Goal: Task Accomplishment & Management: Use online tool/utility

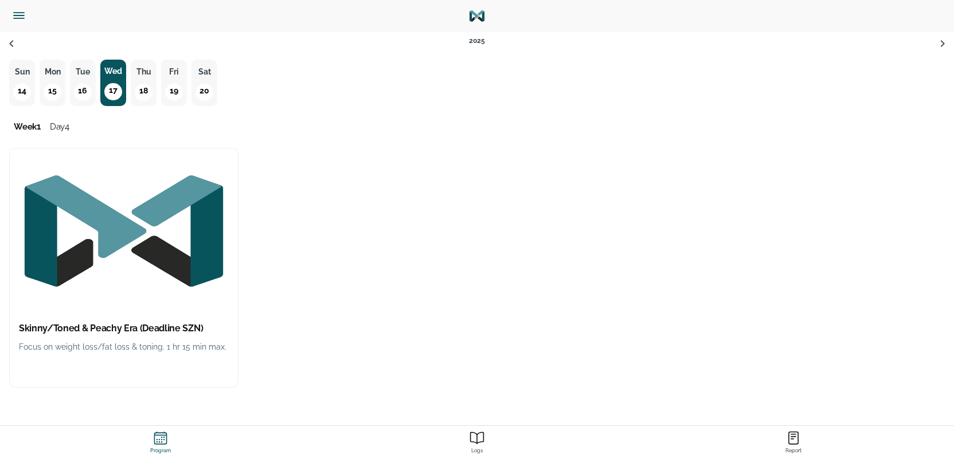
click at [103, 257] on img "button" at bounding box center [124, 230] width 228 height 165
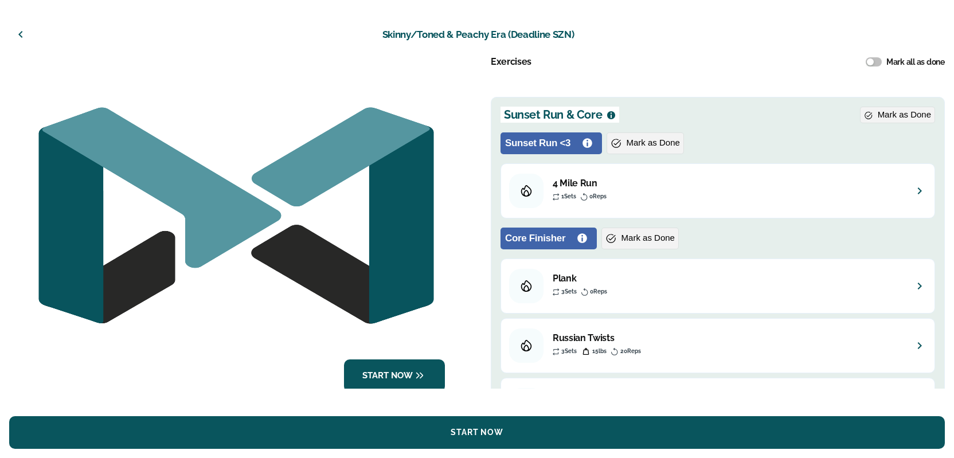
click at [17, 39] on icon "button" at bounding box center [21, 35] width 14 height 14
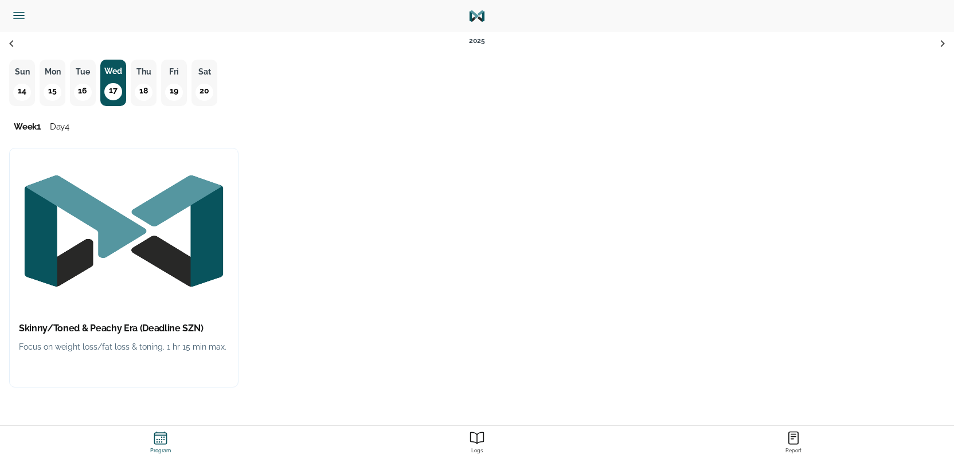
click at [56, 90] on p "15" at bounding box center [52, 92] width 17 height 17
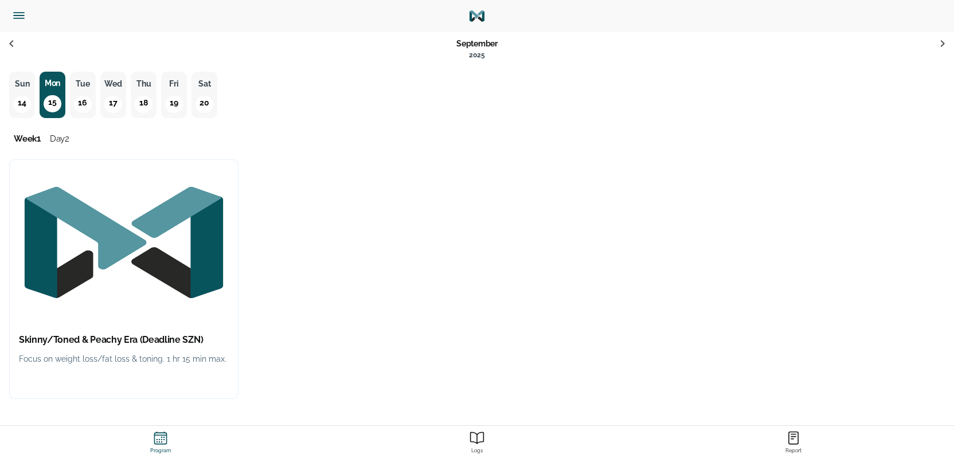
click at [167, 287] on img "button" at bounding box center [124, 242] width 228 height 165
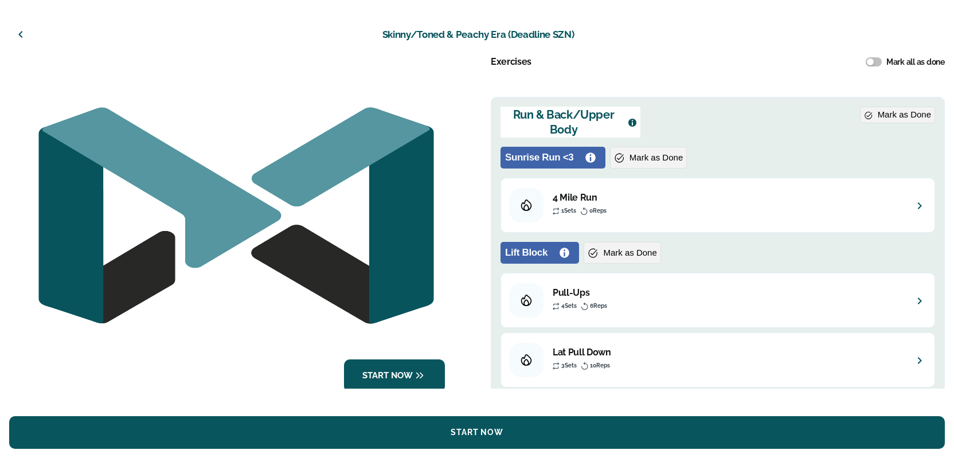
click at [28, 29] on button "button" at bounding box center [21, 35] width 28 height 28
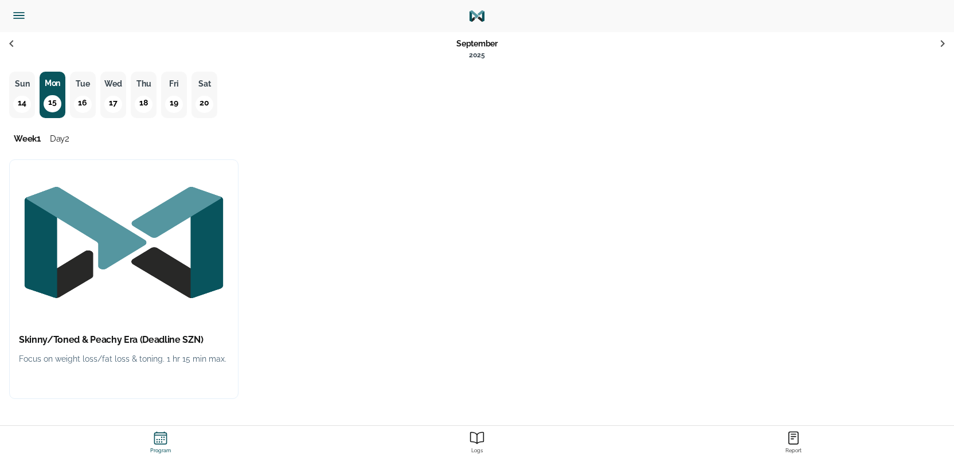
click at [149, 101] on p "18" at bounding box center [143, 104] width 17 height 17
click at [146, 338] on h2 "Skinny/Toned & Peachy Era (Deadline SZN)" at bounding box center [124, 340] width 210 height 12
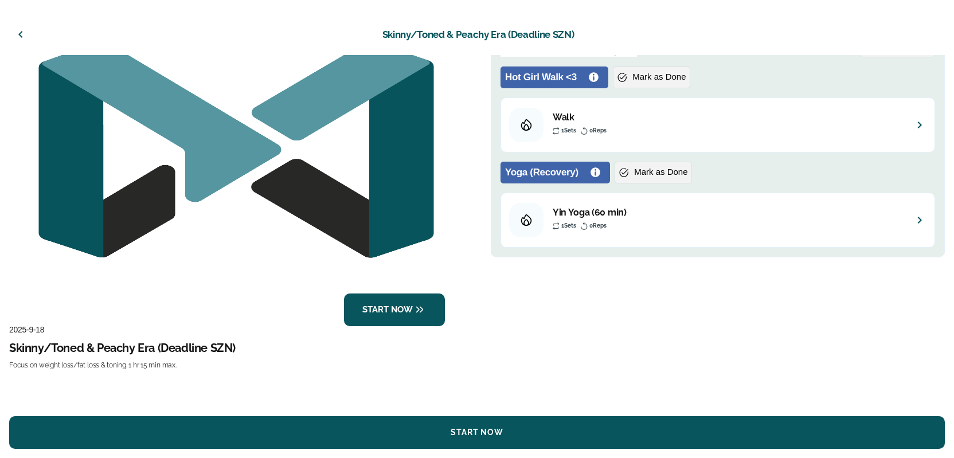
scroll to position [9, 0]
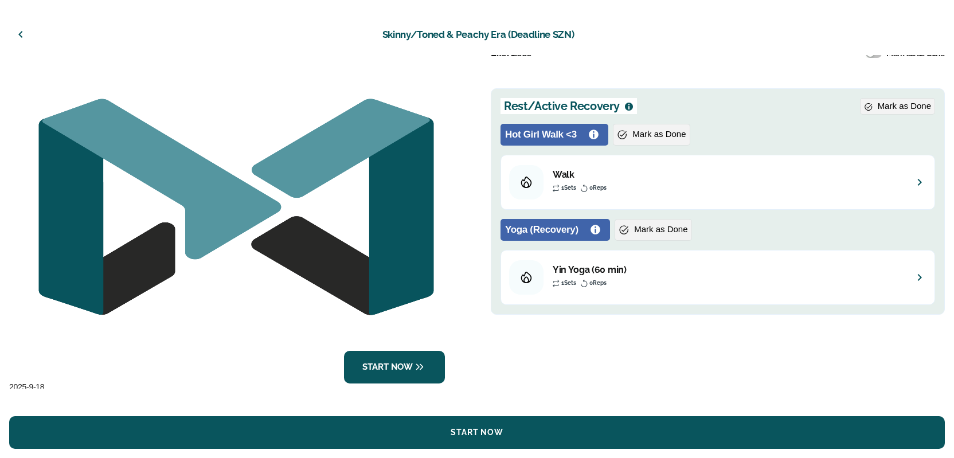
click at [17, 34] on icon "button" at bounding box center [21, 35] width 14 height 14
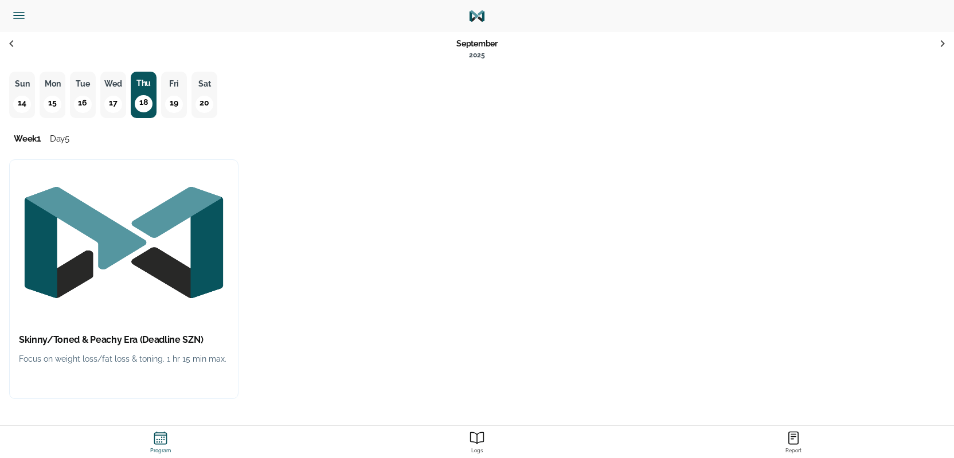
click at [175, 101] on p "19" at bounding box center [173, 104] width 17 height 17
click at [74, 249] on img "button" at bounding box center [124, 242] width 228 height 165
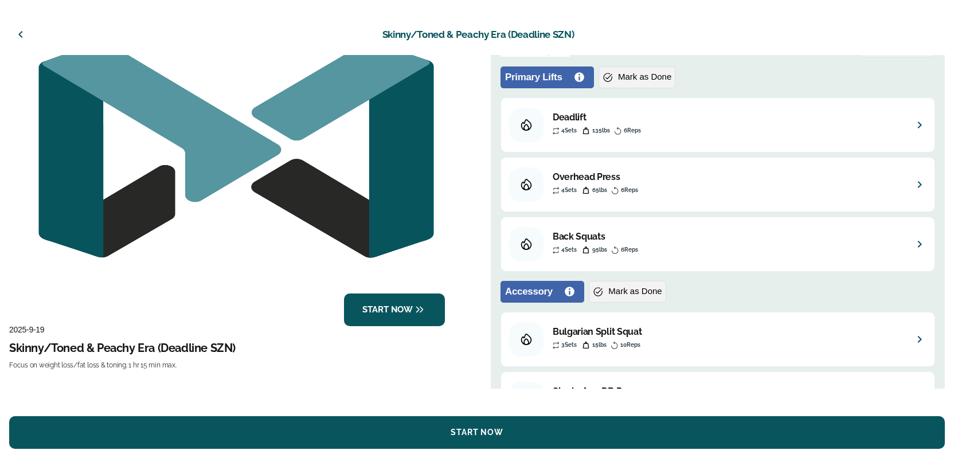
scroll to position [161, 0]
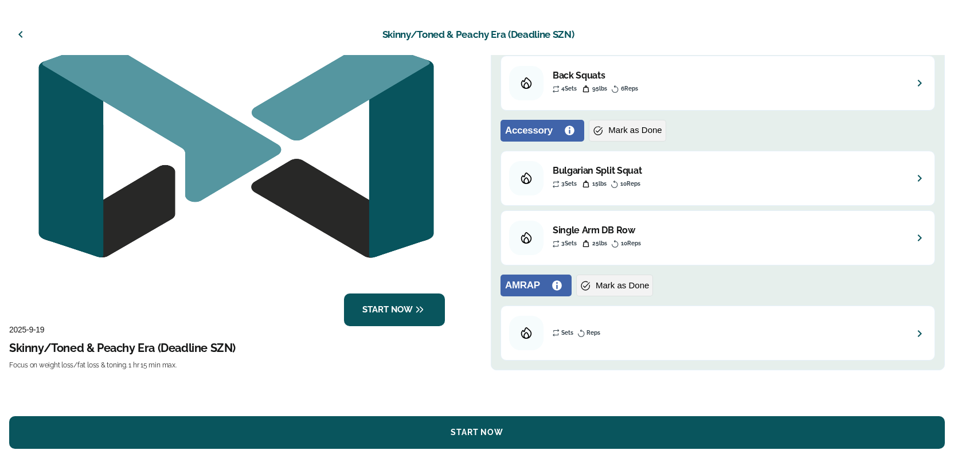
click at [625, 339] on div "Sets Reps" at bounding box center [727, 333] width 351 height 14
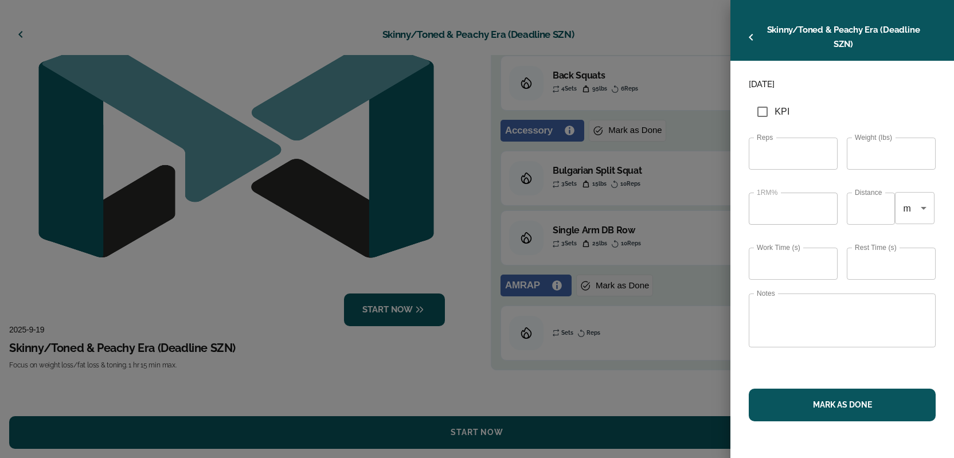
click at [746, 35] on icon "button" at bounding box center [751, 37] width 14 height 14
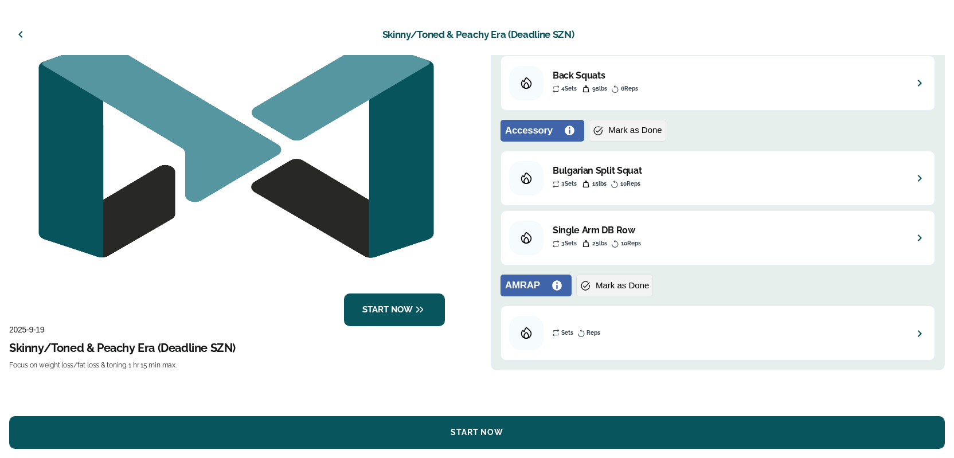
scroll to position [0, 0]
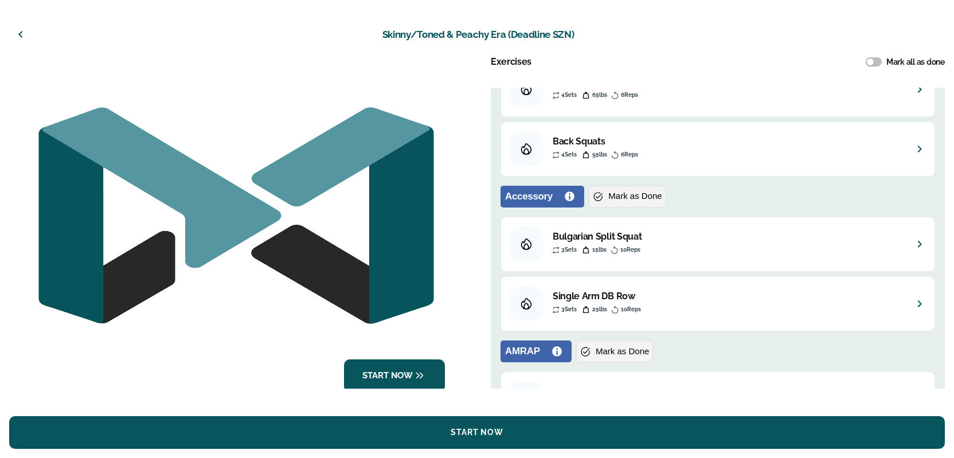
click at [19, 34] on icon "button" at bounding box center [20, 34] width 4 height 7
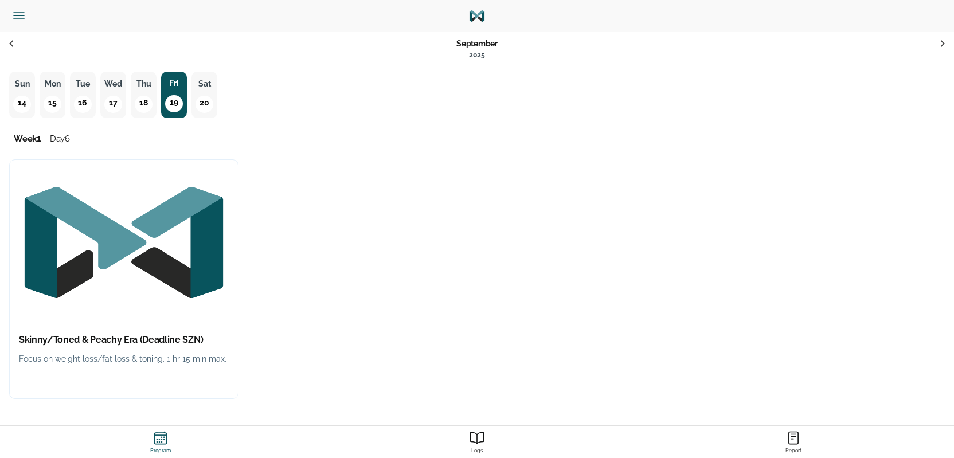
click at [23, 17] on icon "Menu" at bounding box center [18, 15] width 15 height 15
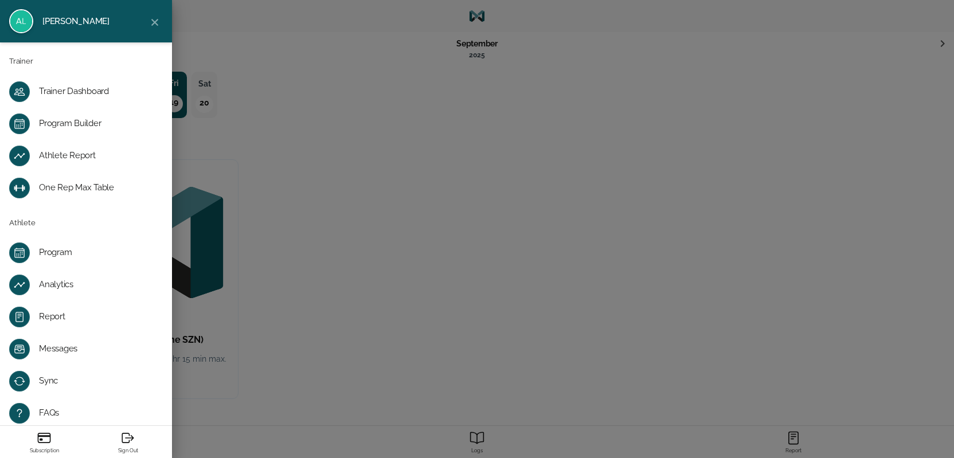
click at [80, 111] on link "Program Builder" at bounding box center [86, 124] width 172 height 32
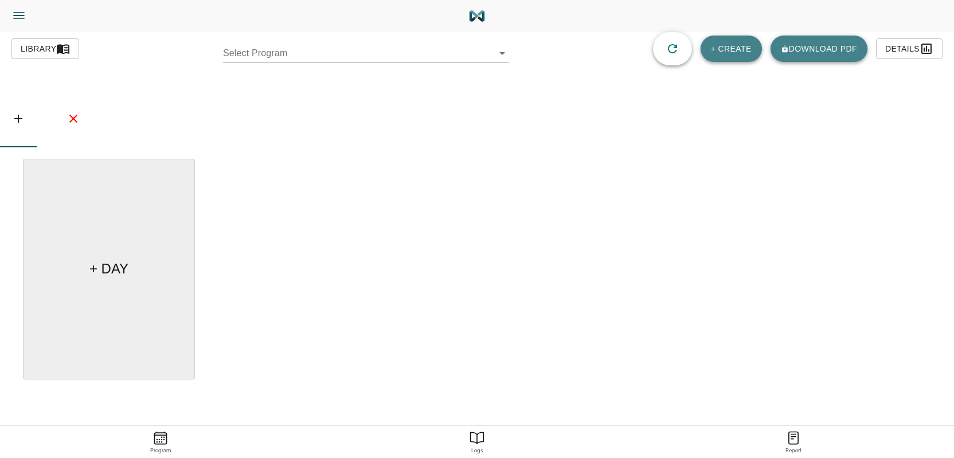
click at [316, 50] on body "alex jaimes Trainer Trainer Dashboard Program Builder Athlete Report One Rep Ma…" at bounding box center [477, 261] width 954 height 522
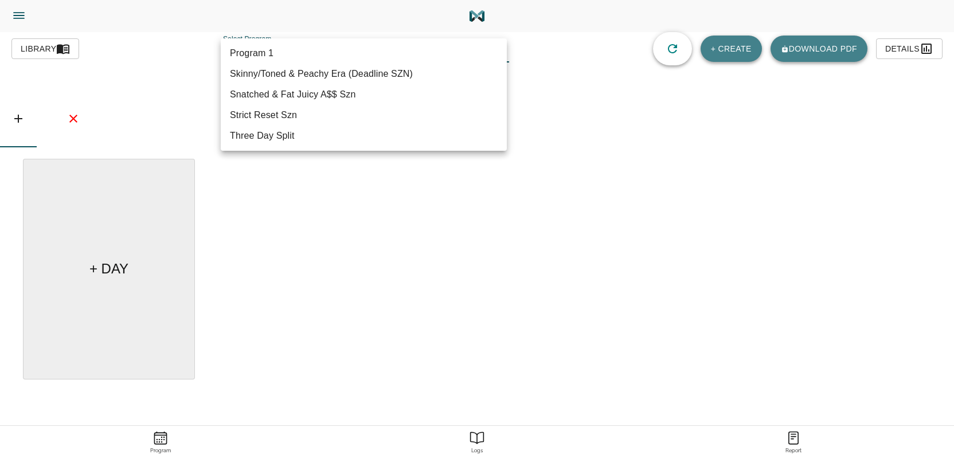
click at [312, 74] on li "Skinny/Toned & Peachy Era (Deadline SZN)" at bounding box center [364, 74] width 286 height 21
type input "619"
type input "Skinny/Toned & Peachy Era (Deadline SZN)"
type textarea "Focus on weight loss/fat loss & toning. 1 hr 15 min max."
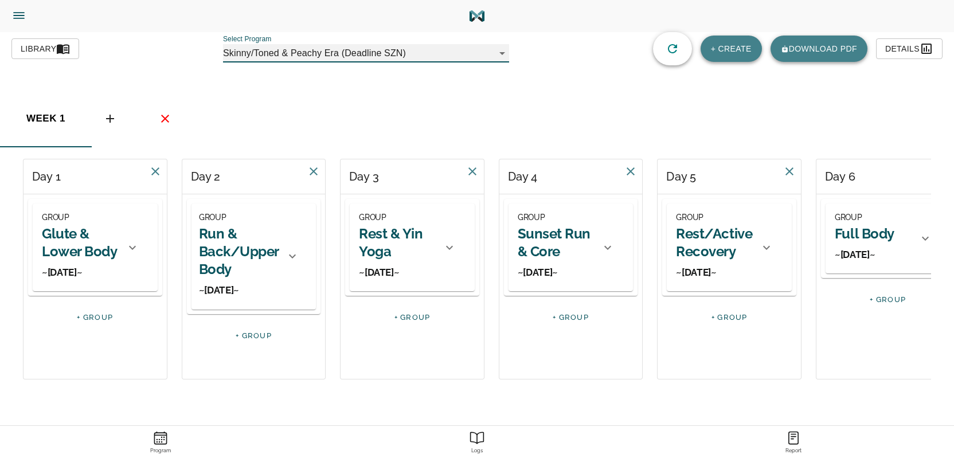
click at [557, 258] on h2 "Sunset Run & Core" at bounding box center [555, 243] width 77 height 36
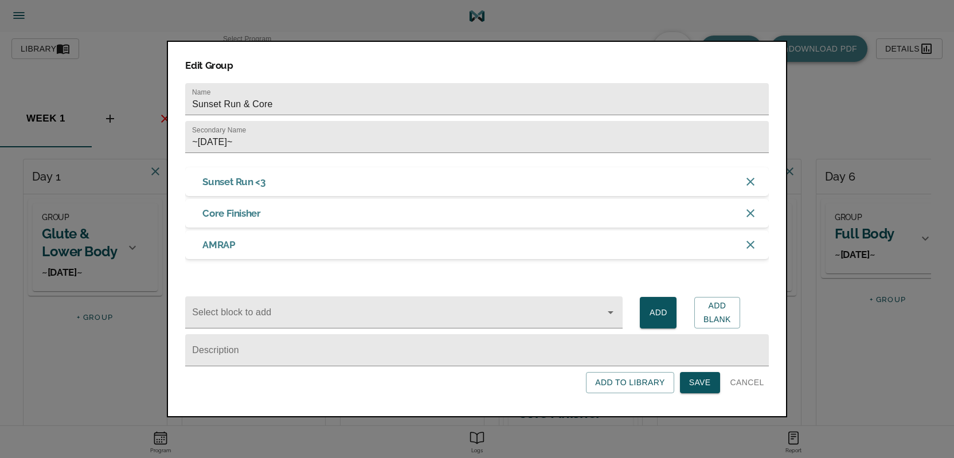
click at [752, 390] on span "Cancel" at bounding box center [747, 382] width 34 height 14
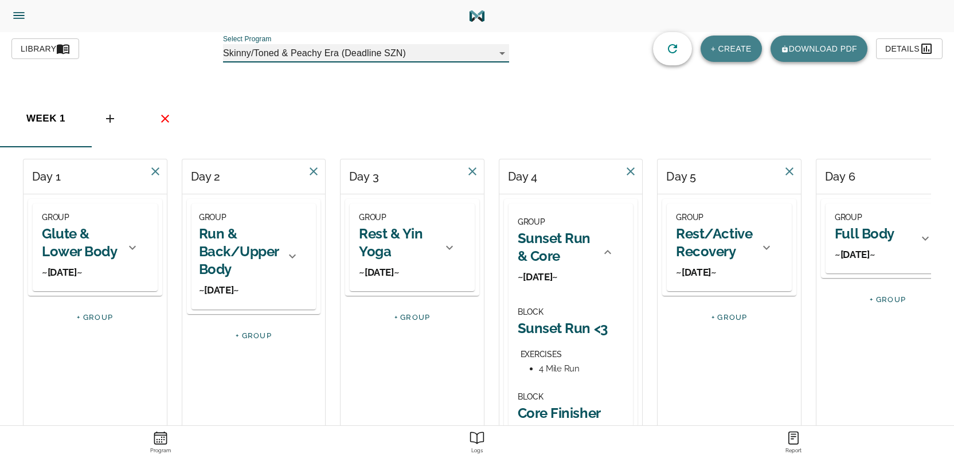
click at [704, 286] on div "GROUP Rest/Active Recovery ~Friday~" at bounding box center [724, 247] width 116 height 88
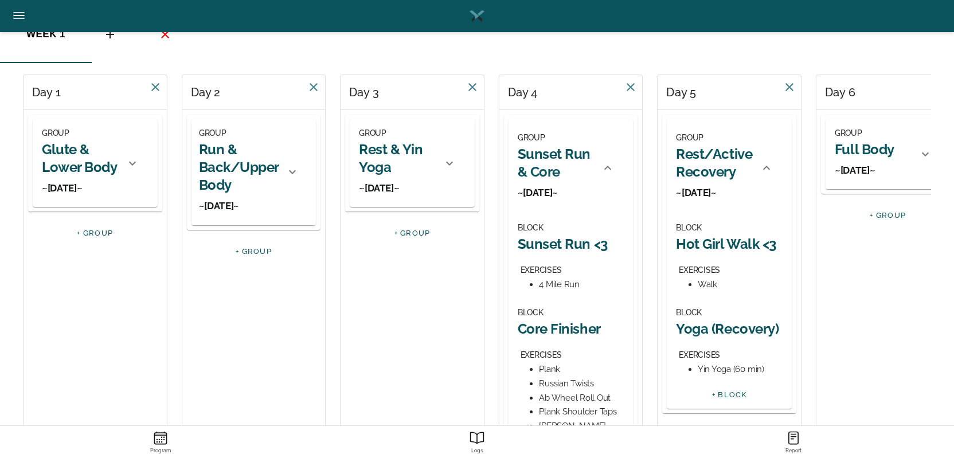
scroll to position [115, 0]
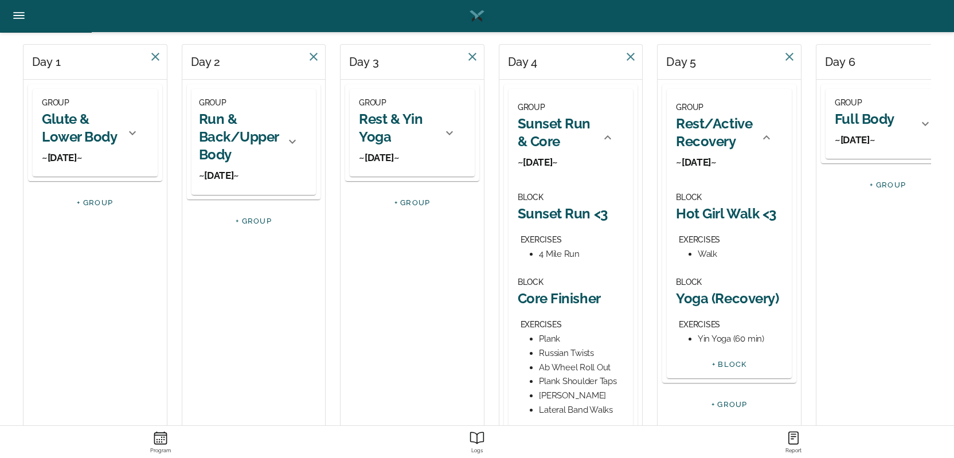
click at [858, 144] on h3 "~Saturday~" at bounding box center [864, 140] width 60 height 13
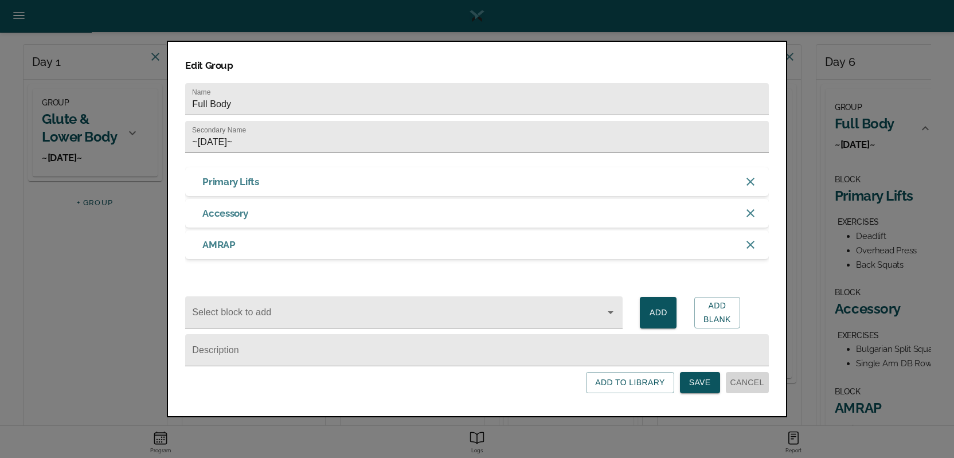
click at [753, 389] on span "Cancel" at bounding box center [747, 382] width 34 height 14
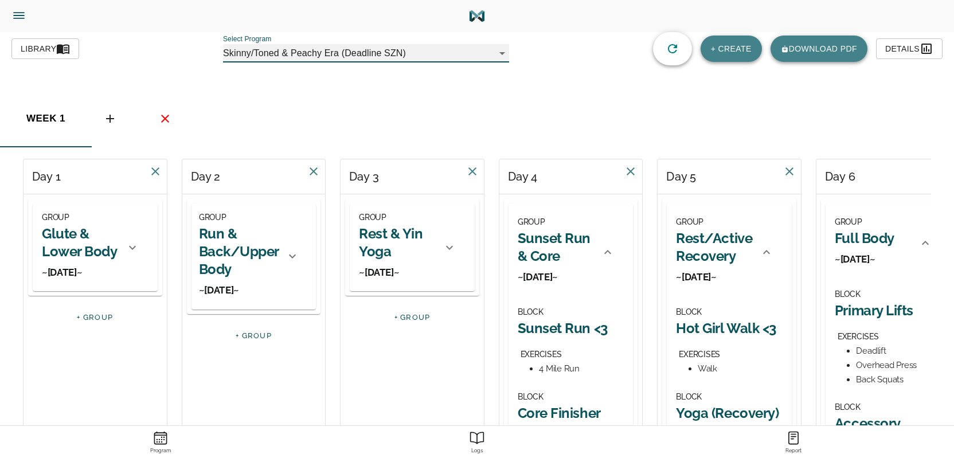
click at [60, 269] on h3 "~Monday~" at bounding box center [80, 272] width 77 height 13
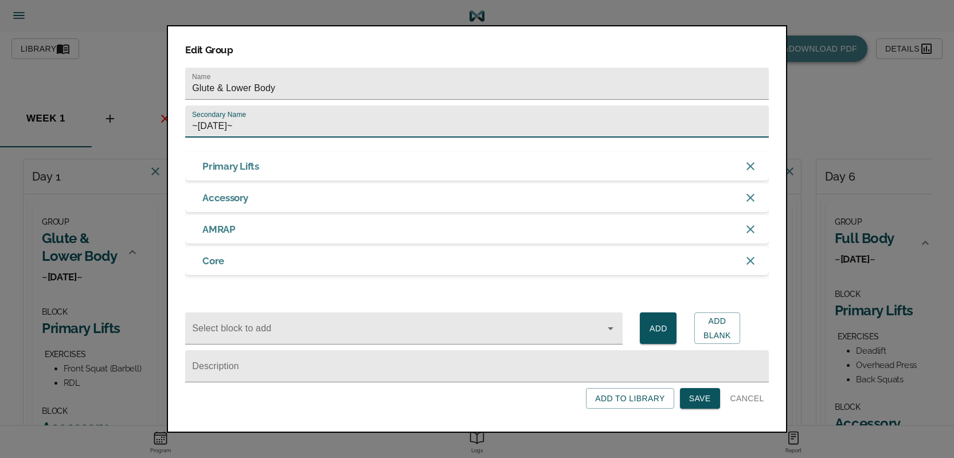
click at [253, 121] on input "~Monday~" at bounding box center [476, 121] width 583 height 32
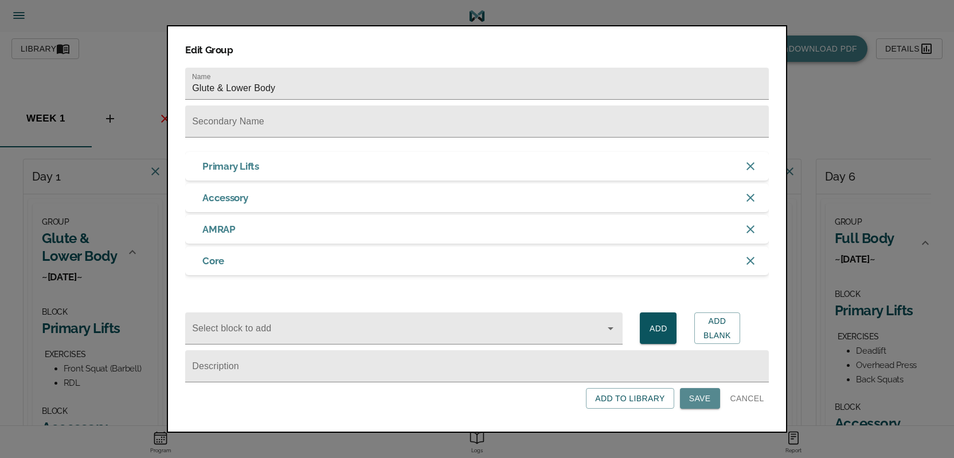
click at [705, 400] on span "Save" at bounding box center [700, 398] width 22 height 14
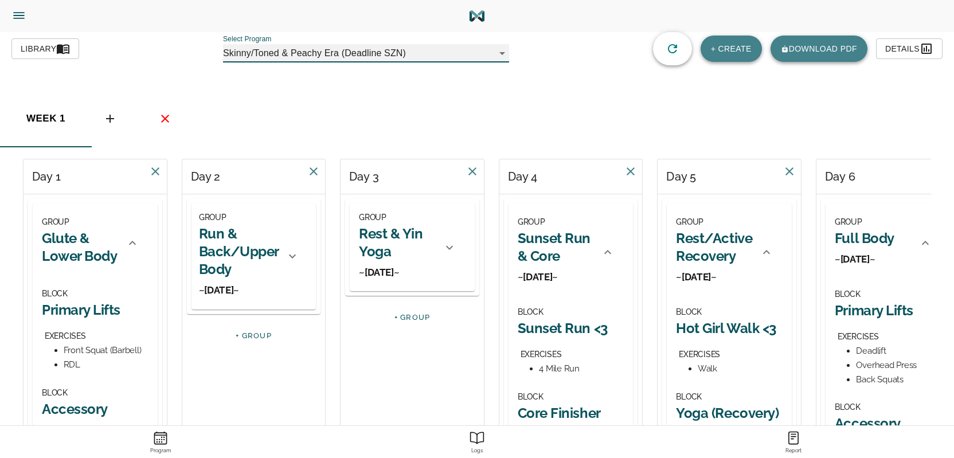
click at [241, 261] on h2 "Run & Back/Upper Body" at bounding box center [239, 252] width 80 height 54
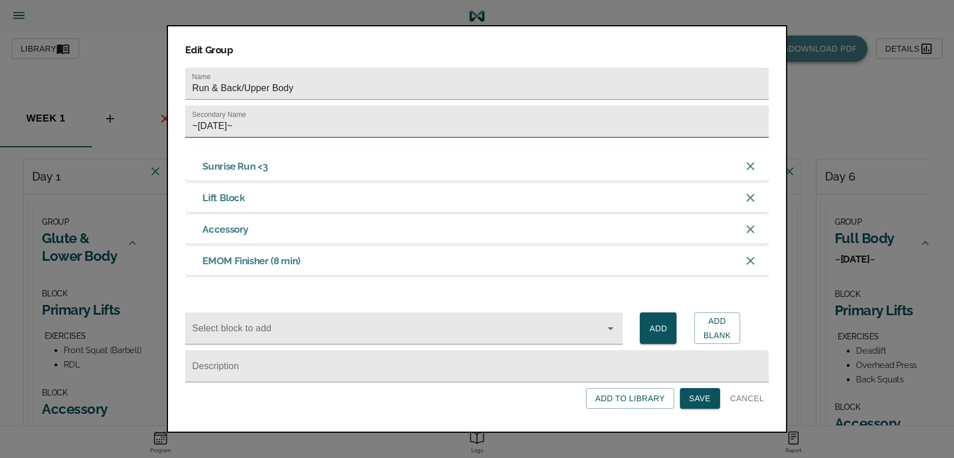
click at [244, 123] on input "~Tuesday~" at bounding box center [476, 121] width 583 height 32
click at [696, 403] on span "Save" at bounding box center [700, 398] width 22 height 14
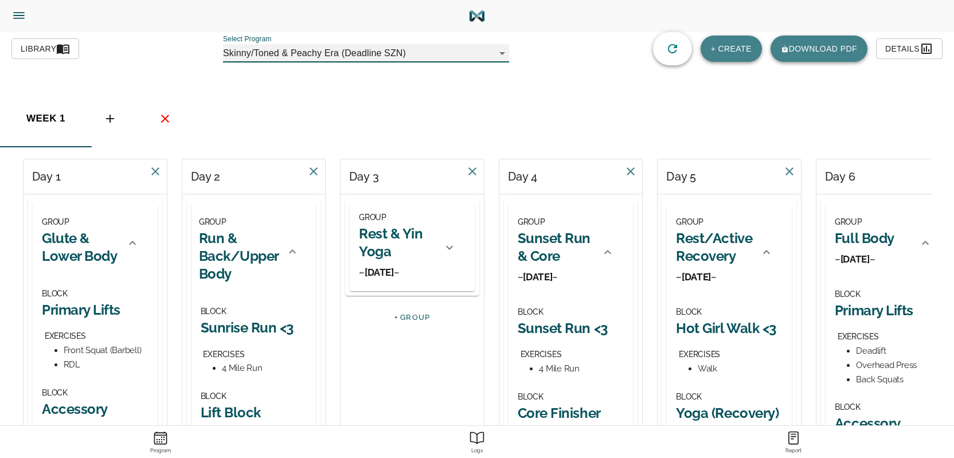
click at [409, 244] on h2 "Rest & Yin Yoga" at bounding box center [397, 243] width 77 height 36
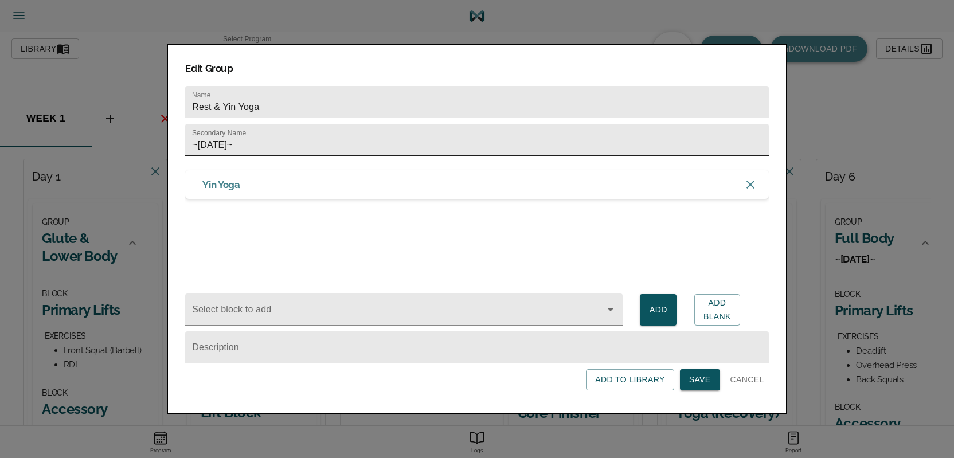
click at [273, 143] on input "~Wednesday~" at bounding box center [476, 140] width 583 height 32
click at [700, 382] on span "Save" at bounding box center [700, 379] width 22 height 14
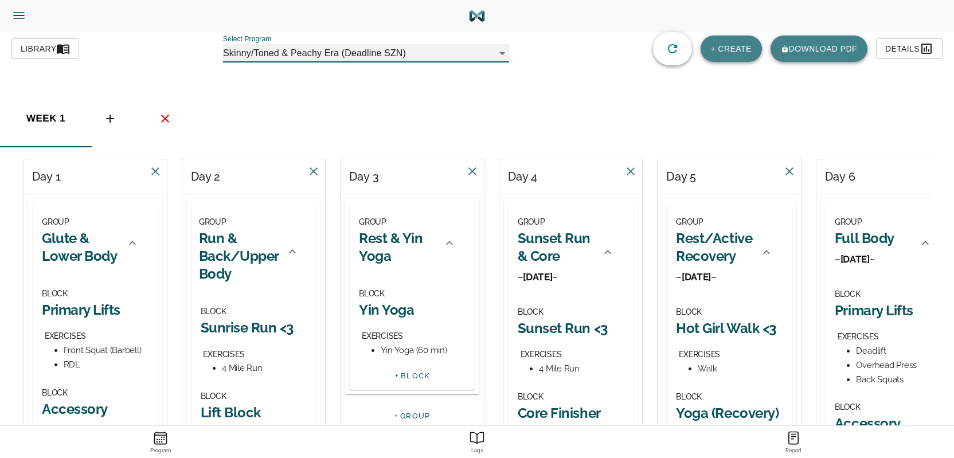
click at [386, 247] on h2 "Rest & Yin Yoga" at bounding box center [397, 247] width 77 height 36
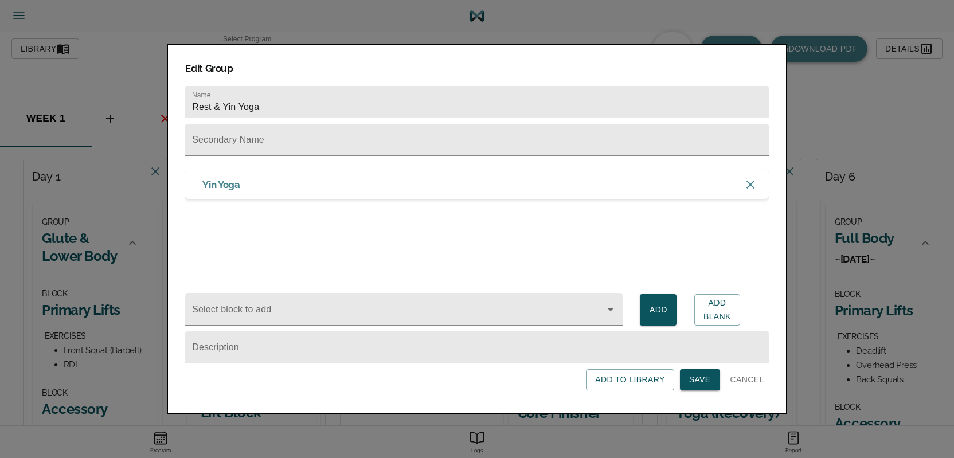
click at [703, 378] on span "Save" at bounding box center [700, 379] width 22 height 14
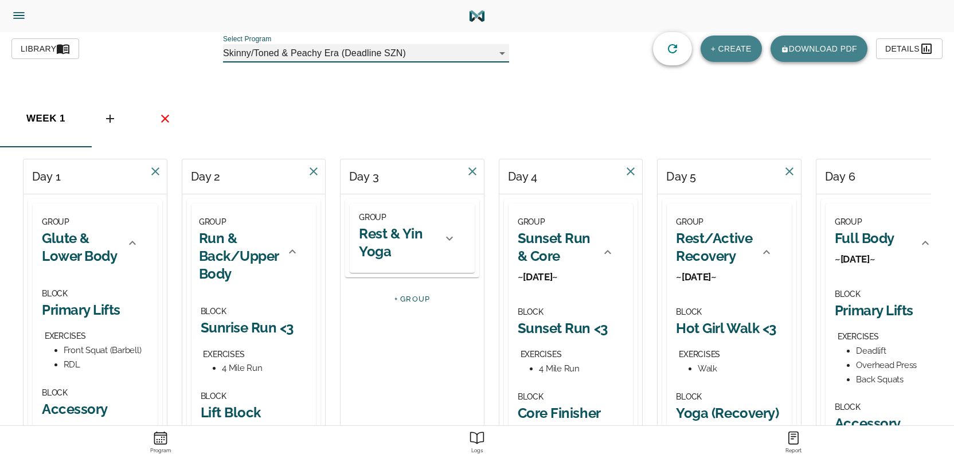
click at [566, 269] on div "GROUP Sunset Run & Core ~Thursday~" at bounding box center [555, 252] width 77 height 74
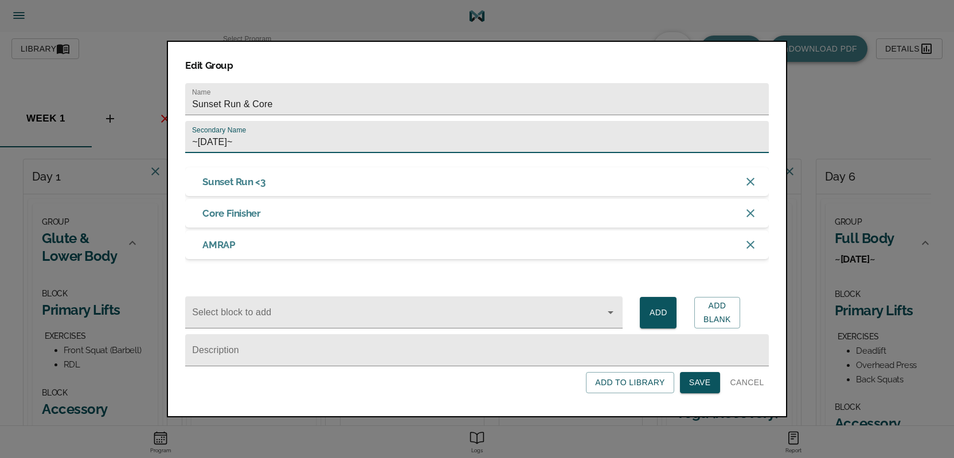
click at [274, 132] on input "~Thursday~" at bounding box center [476, 137] width 583 height 32
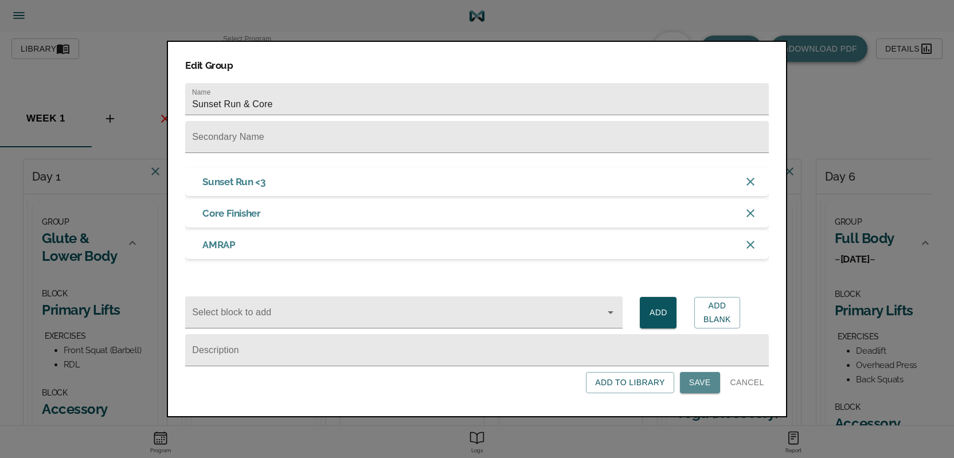
click at [696, 388] on span "Save" at bounding box center [700, 382] width 22 height 14
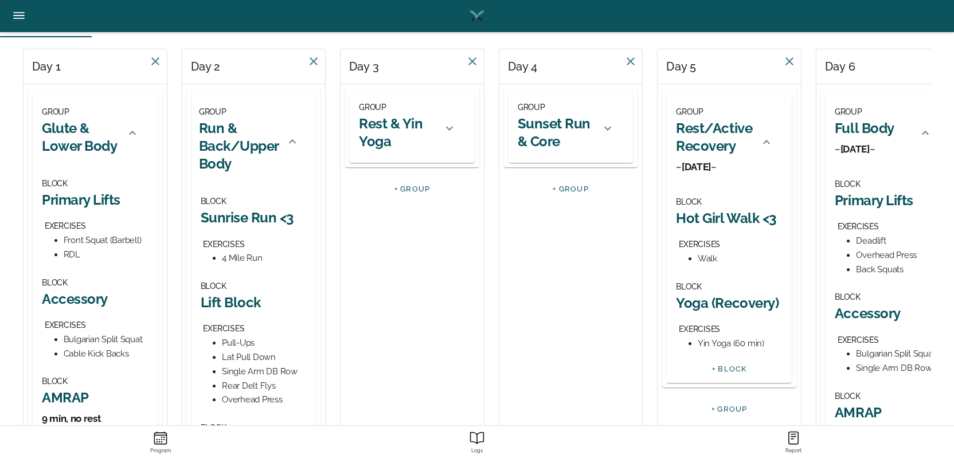
scroll to position [115, 0]
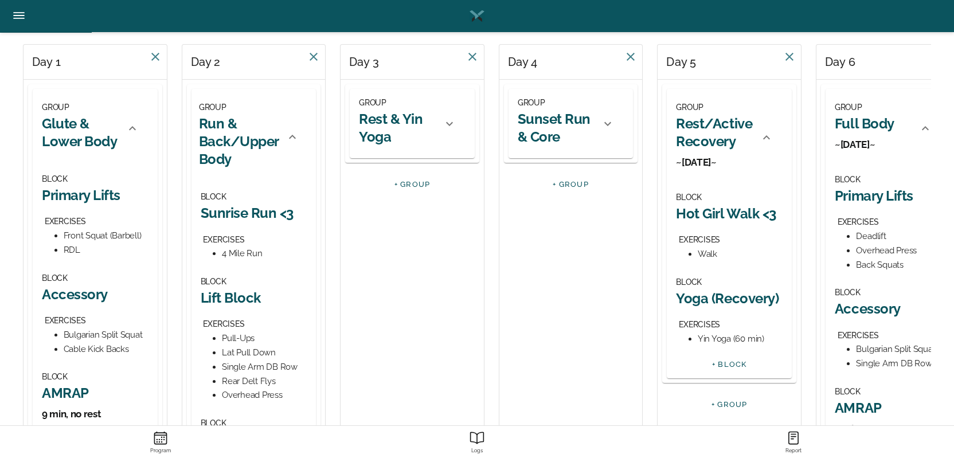
click at [696, 162] on h3 "~Friday~" at bounding box center [714, 162] width 77 height 13
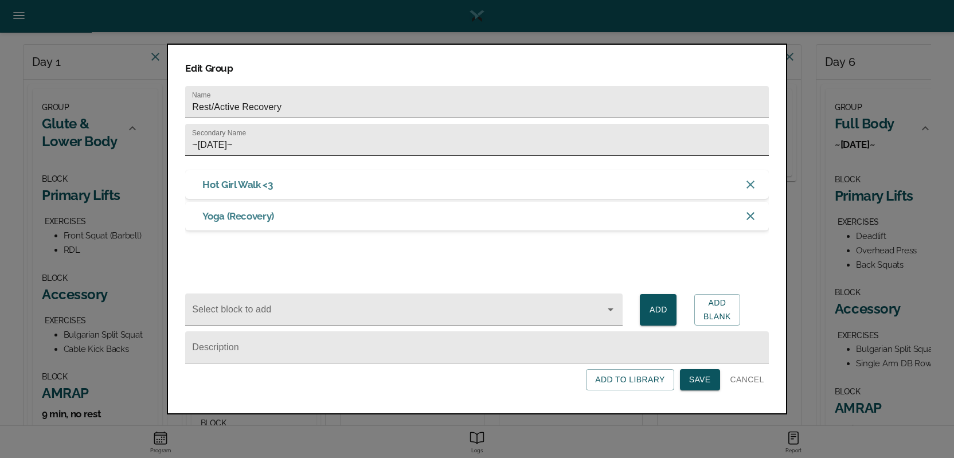
click at [328, 139] on input "~Friday~" at bounding box center [476, 140] width 583 height 32
click at [696, 380] on span "Save" at bounding box center [700, 379] width 22 height 14
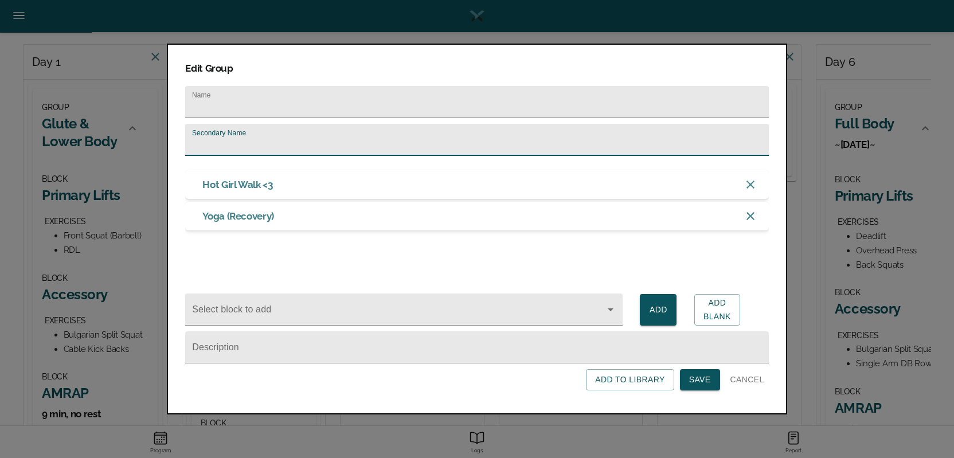
scroll to position [0, 0]
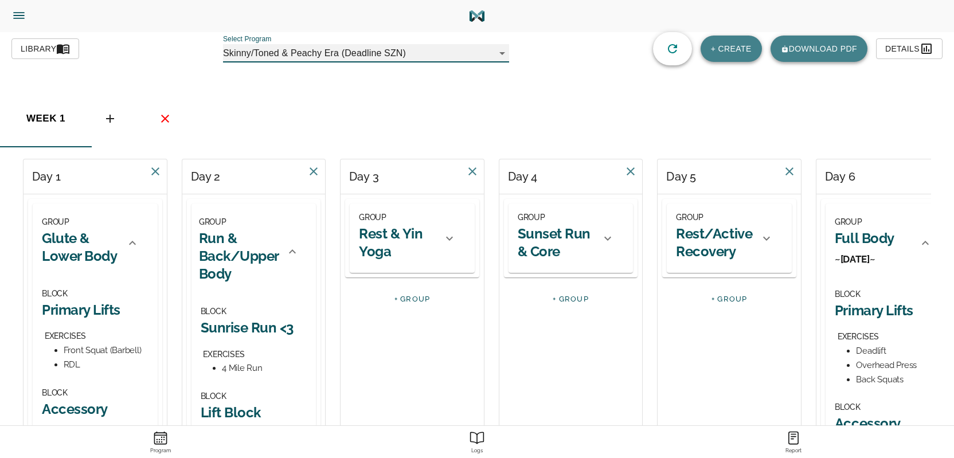
click at [452, 239] on icon at bounding box center [449, 239] width 14 height 14
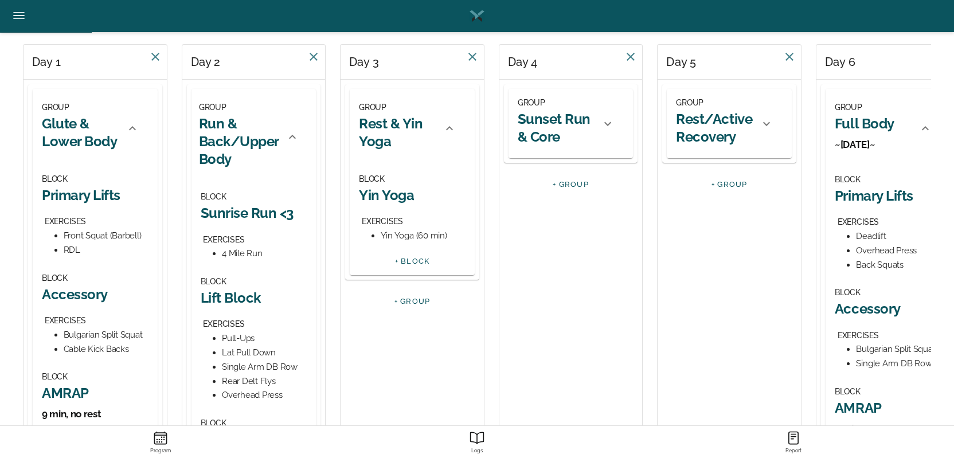
scroll to position [57, 0]
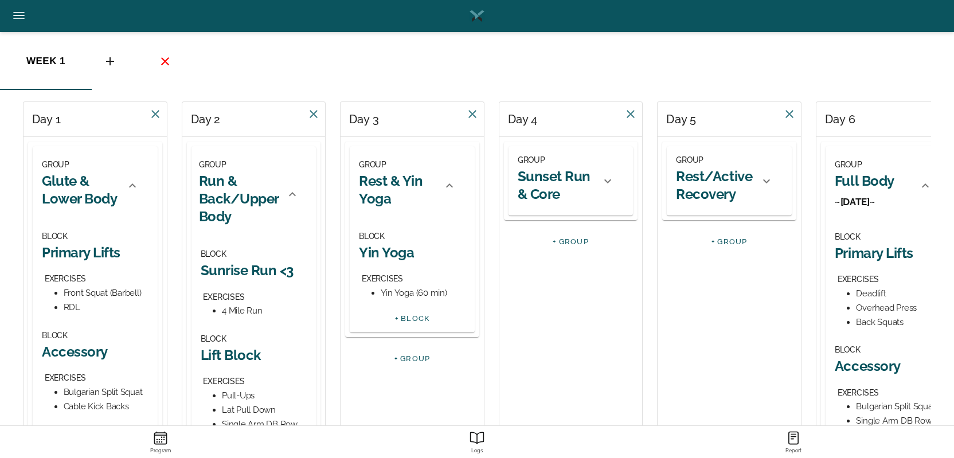
click at [606, 182] on icon at bounding box center [608, 181] width 14 height 14
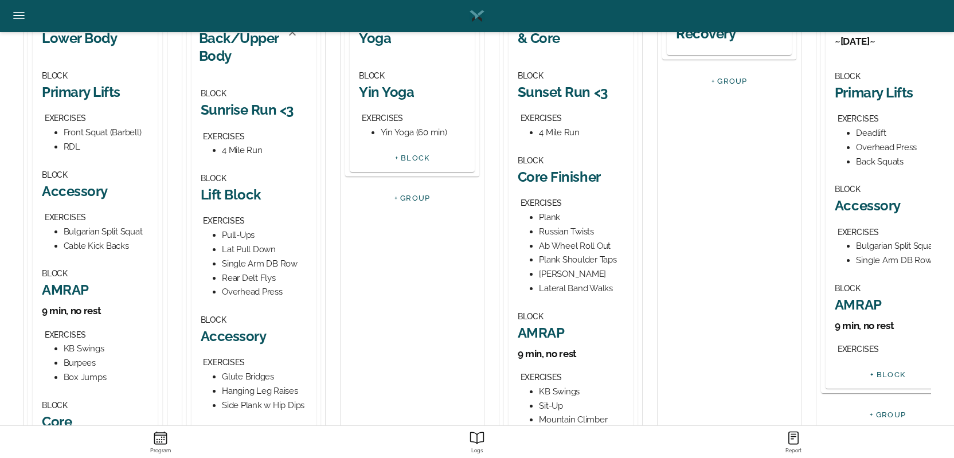
scroll to position [115, 0]
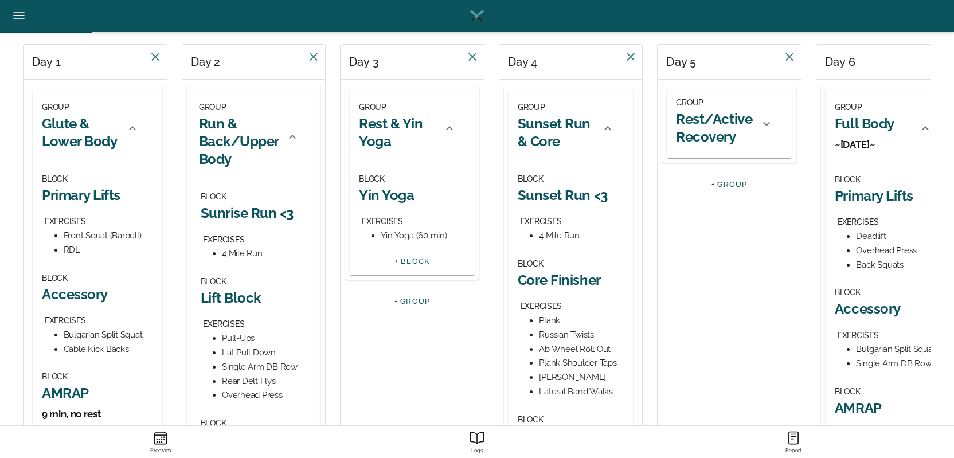
click at [708, 148] on div "GROUP Rest/Active Recovery" at bounding box center [714, 124] width 77 height 56
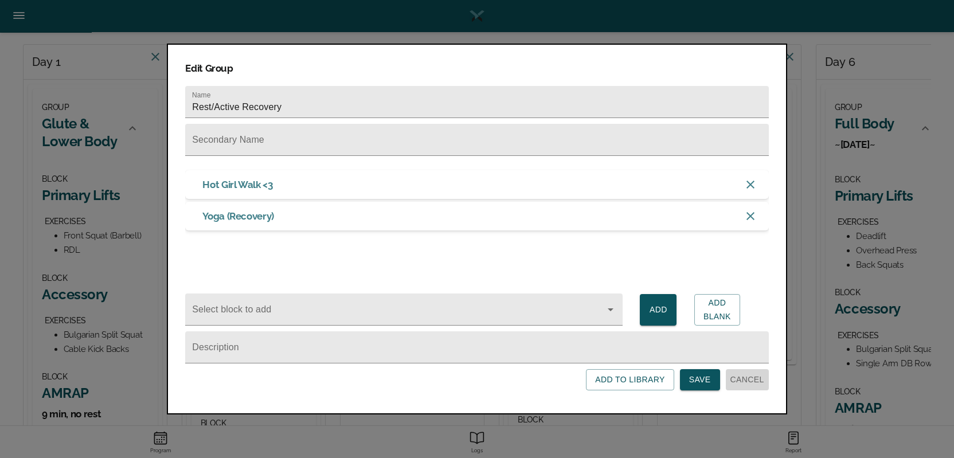
click at [748, 383] on span "Cancel" at bounding box center [747, 379] width 34 height 14
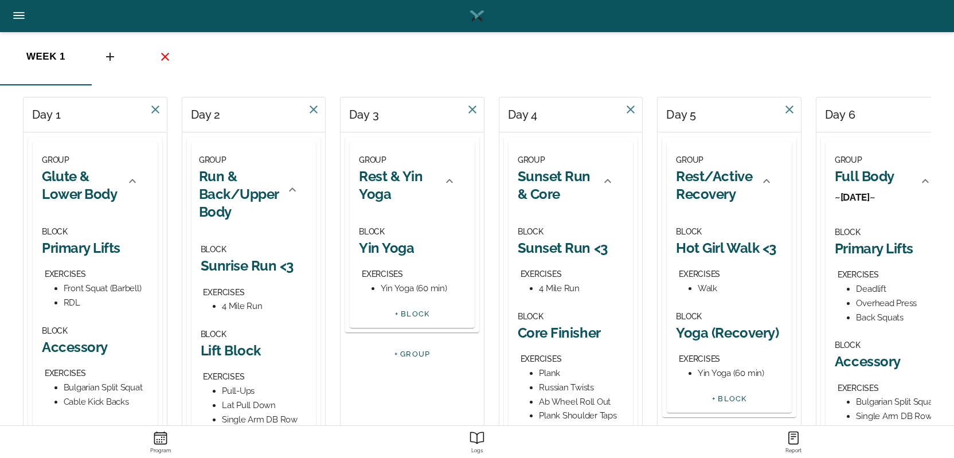
scroll to position [57, 0]
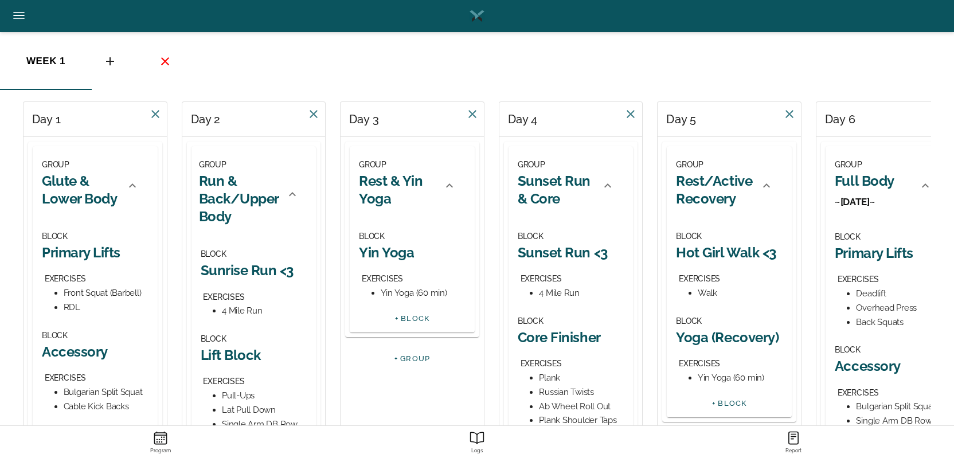
click at [852, 207] on h3 "~Saturday~" at bounding box center [864, 201] width 60 height 13
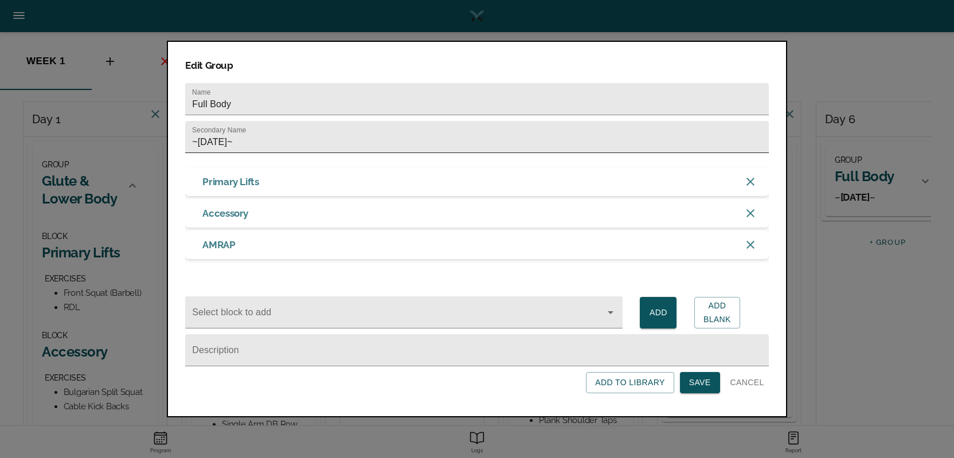
click at [278, 129] on input "~Saturday~" at bounding box center [476, 137] width 583 height 32
click at [689, 379] on span "Save" at bounding box center [700, 382] width 22 height 14
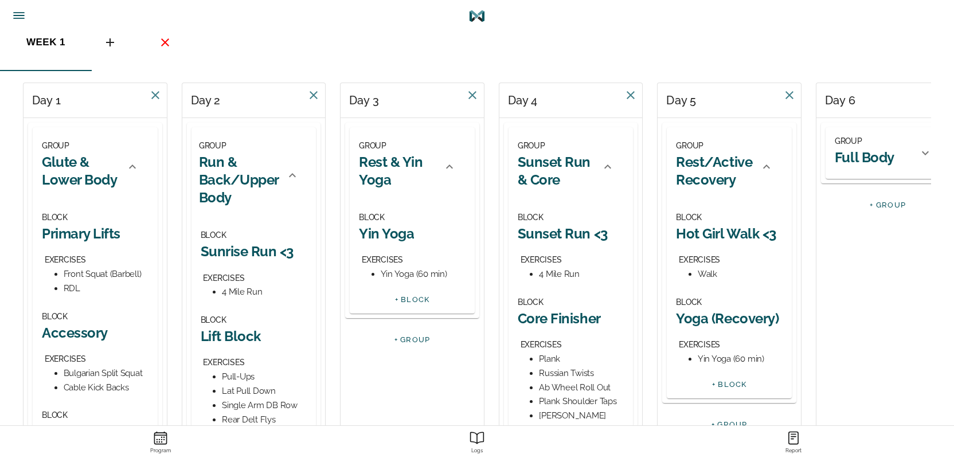
scroll to position [0, 0]
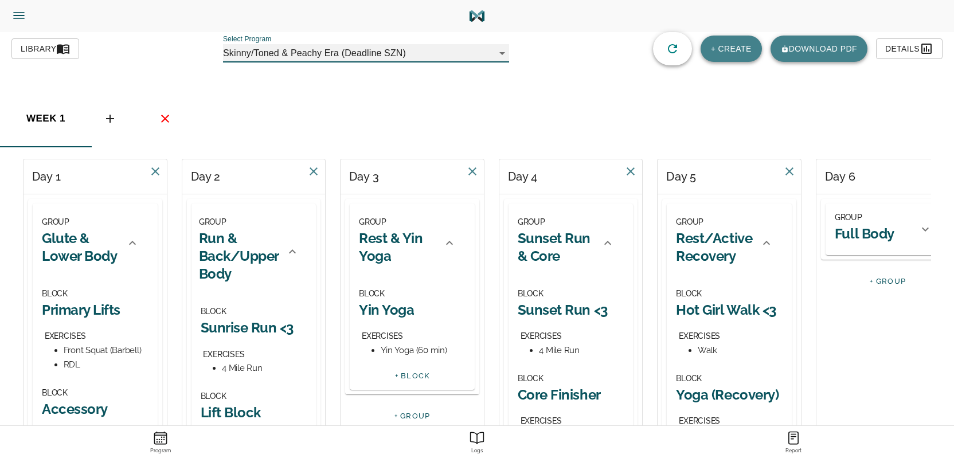
click at [852, 232] on h2 "Full Body" at bounding box center [864, 234] width 60 height 18
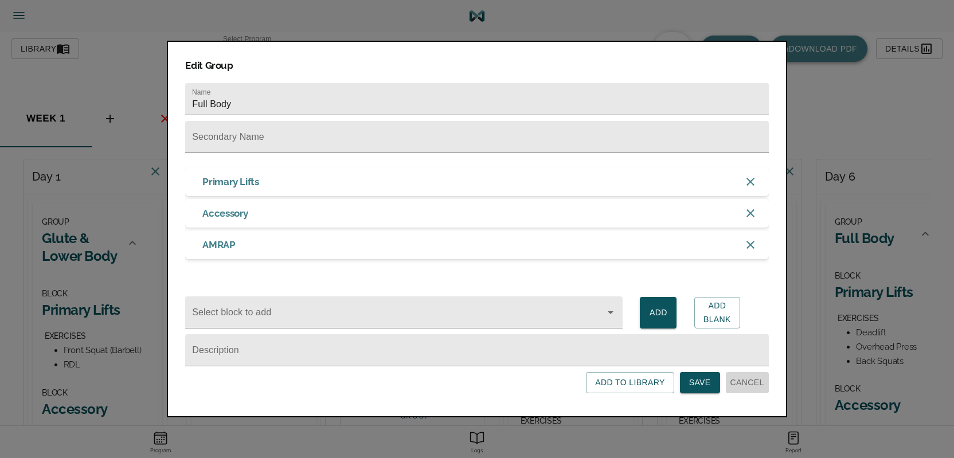
click at [753, 383] on span "Cancel" at bounding box center [747, 382] width 34 height 14
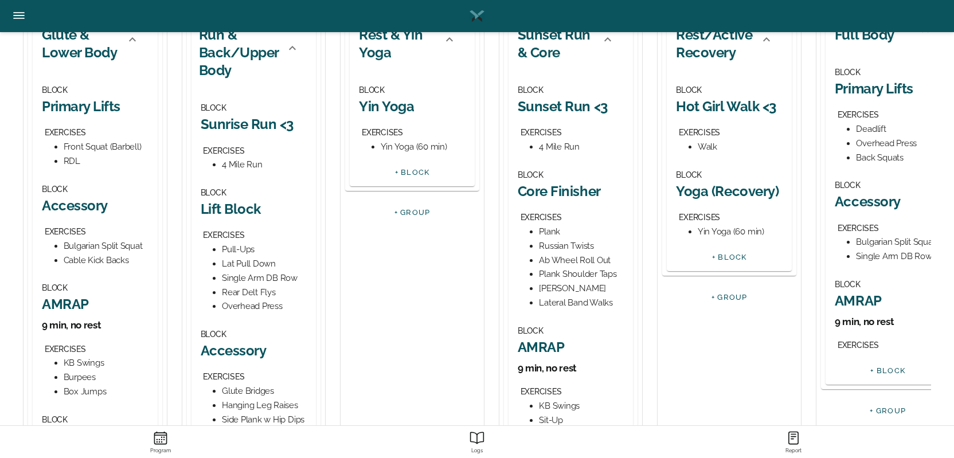
scroll to position [229, 0]
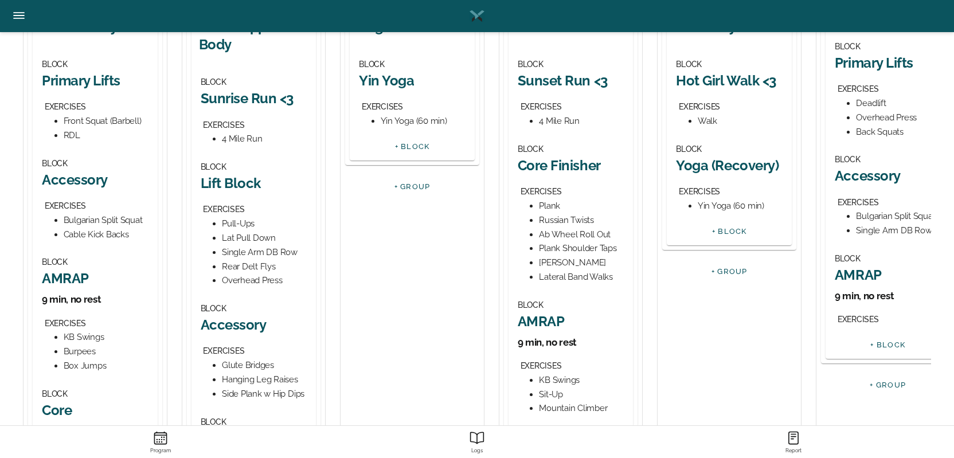
click at [857, 324] on div "EXERCISES" at bounding box center [889, 319] width 104 height 14
click at [881, 345] on link "+ BLOCK" at bounding box center [887, 344] width 35 height 9
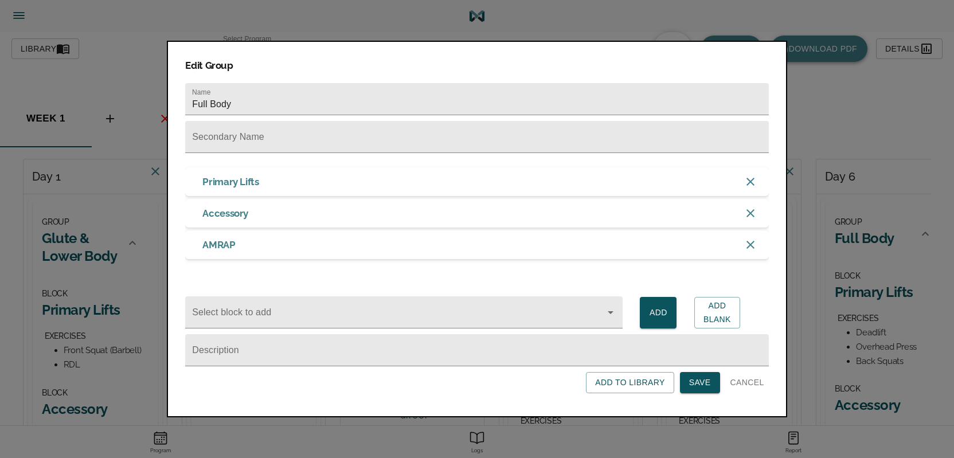
click at [757, 389] on span "Cancel" at bounding box center [747, 382] width 34 height 14
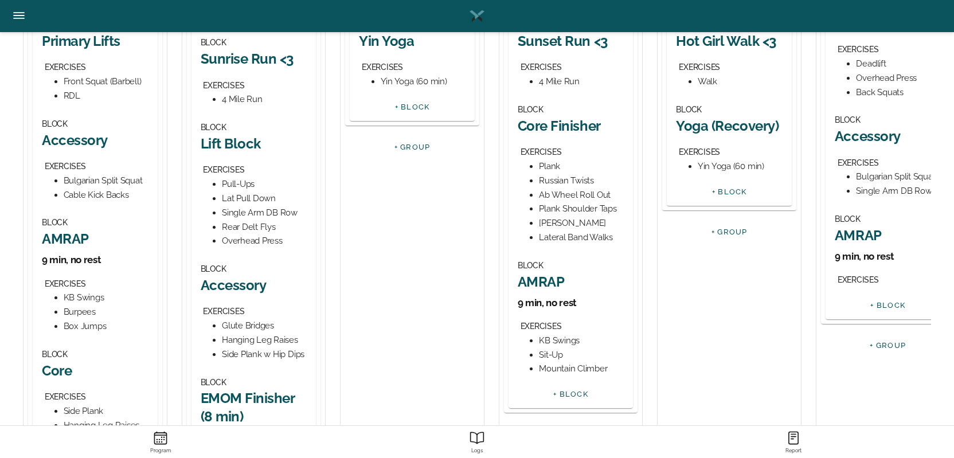
scroll to position [287, 0]
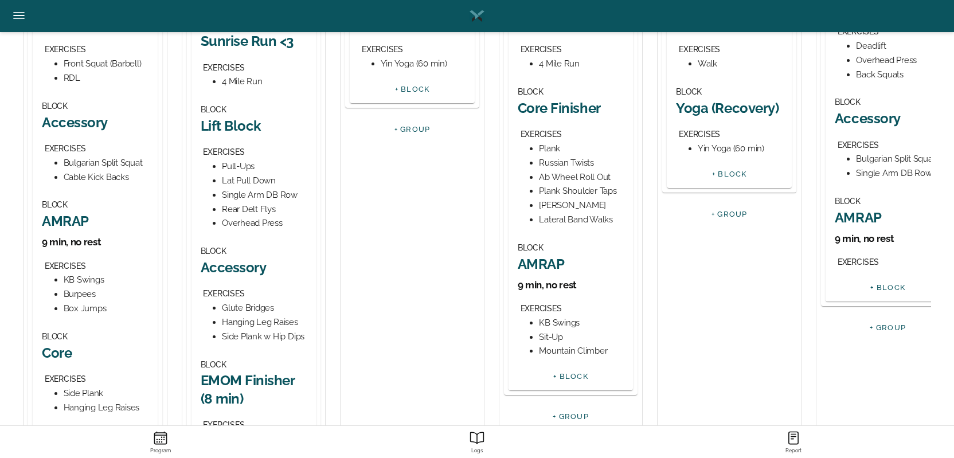
click at [849, 242] on h3 "9 min, no rest" at bounding box center [887, 238] width 107 height 13
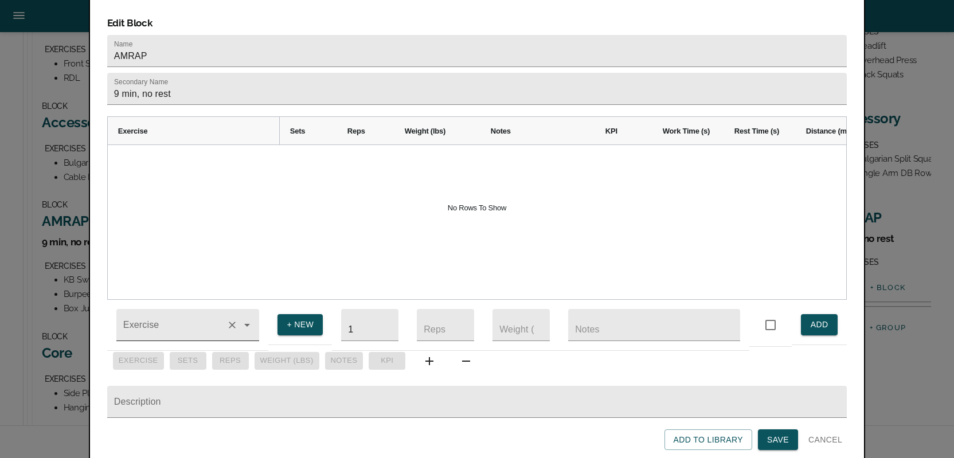
click at [179, 309] on div at bounding box center [187, 325] width 143 height 32
click at [164, 355] on li "KB Swings" at bounding box center [187, 358] width 143 height 21
type input "KB Swings"
click at [441, 320] on input "number" at bounding box center [445, 325] width 57 height 32
type input "10"
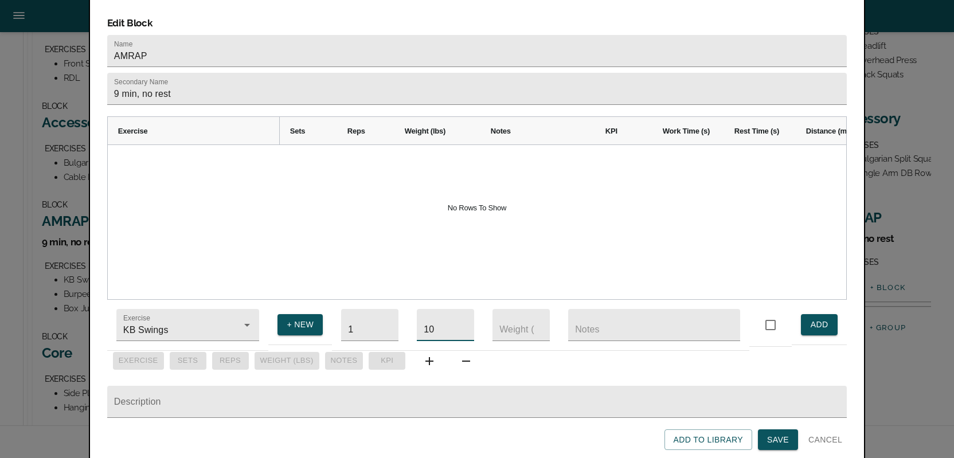
click at [815, 314] on button "ADD" at bounding box center [819, 324] width 37 height 21
click at [186, 320] on input "KB Swings" at bounding box center [171, 330] width 101 height 21
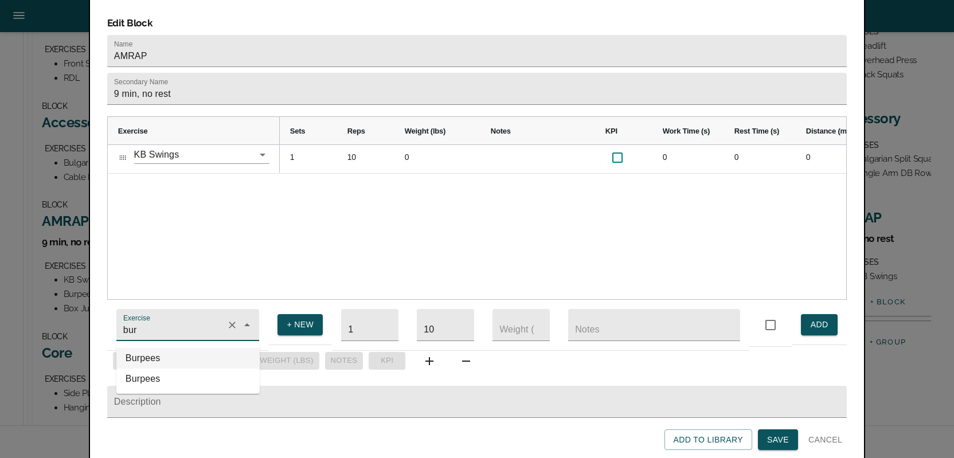
click at [156, 348] on li "Burpees" at bounding box center [187, 358] width 143 height 21
type input "Burpees"
click at [435, 320] on input "10" at bounding box center [445, 325] width 57 height 32
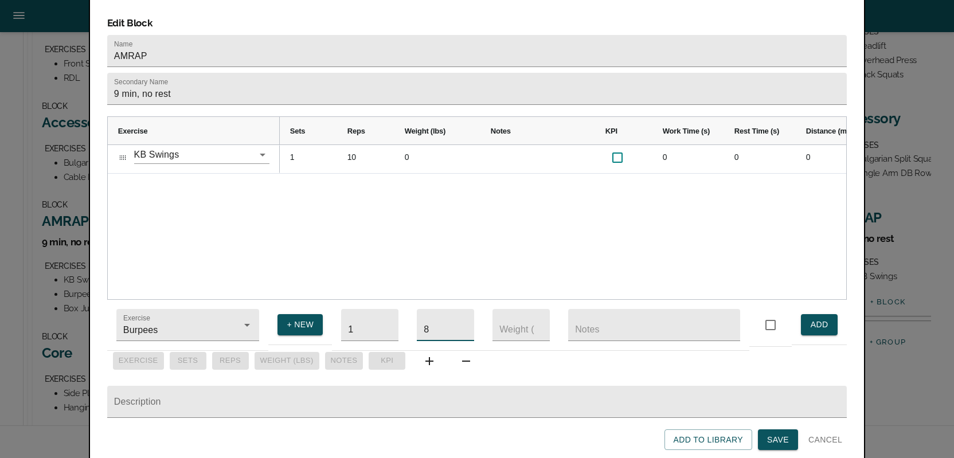
type input "8"
click at [817, 317] on span "ADD" at bounding box center [819, 324] width 18 height 14
click at [289, 317] on span "+ NEW" at bounding box center [300, 324] width 27 height 14
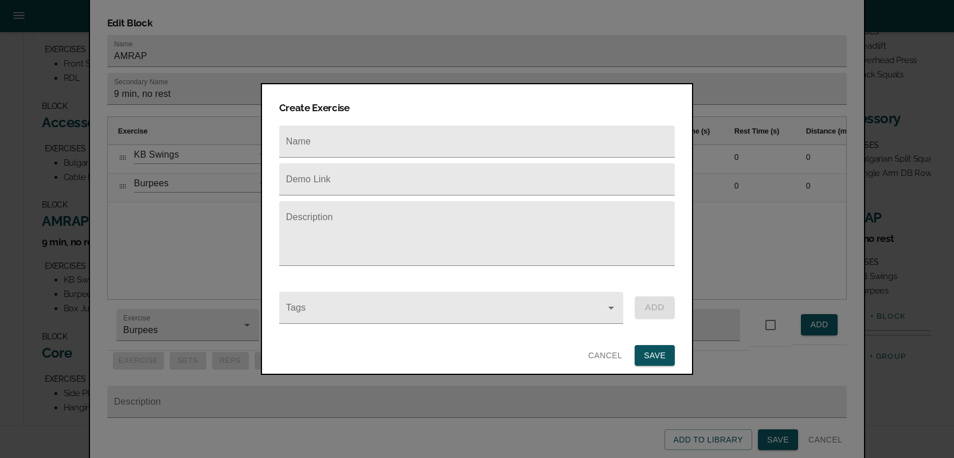
click at [611, 352] on span "Cancel" at bounding box center [605, 355] width 34 height 14
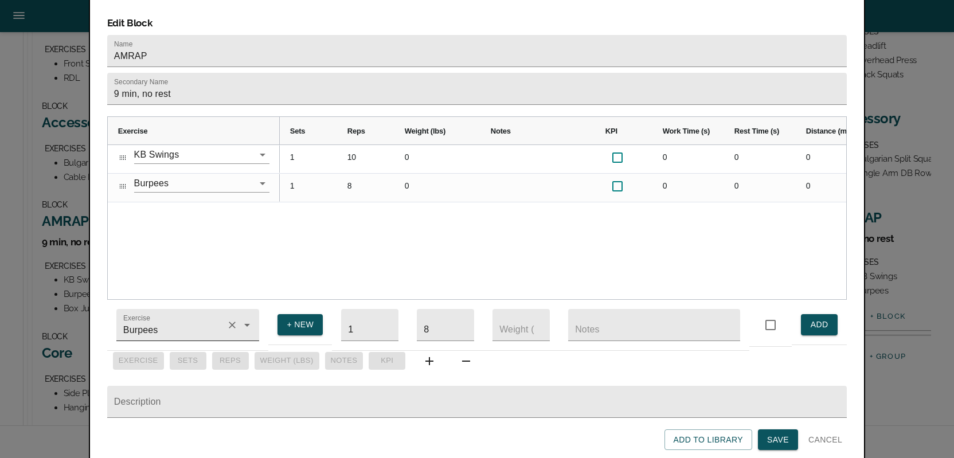
click at [185, 323] on input "Burpees" at bounding box center [171, 330] width 101 height 21
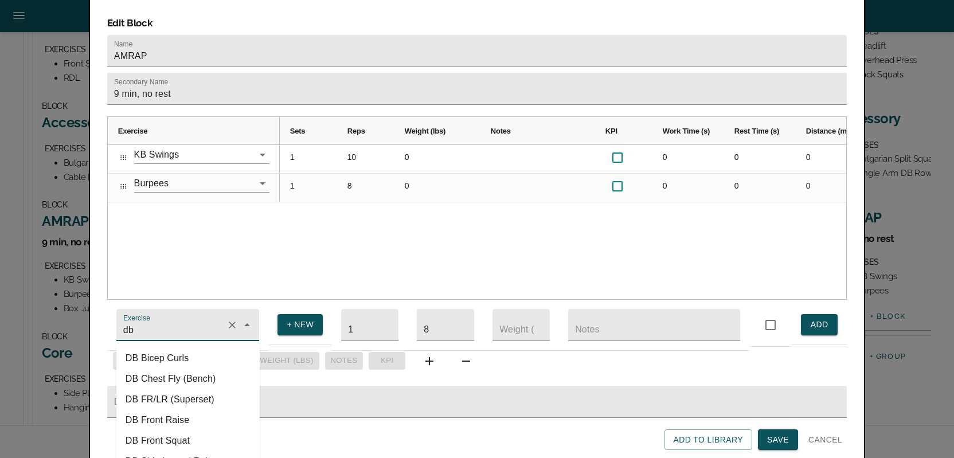
type input "d"
click at [293, 317] on span "+ NEW" at bounding box center [300, 324] width 27 height 14
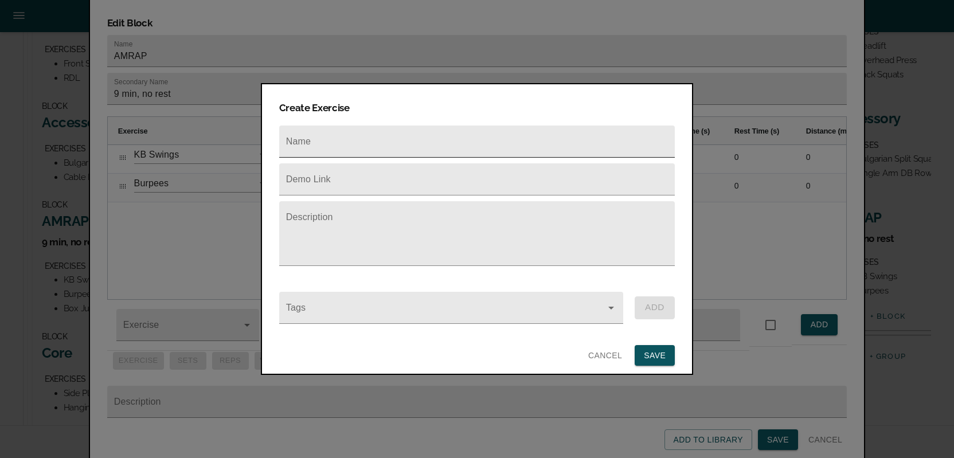
click at [309, 131] on input "text" at bounding box center [476, 141] width 395 height 32
type input "DB Snatches"
click at [662, 354] on span "SAVE" at bounding box center [655, 355] width 22 height 14
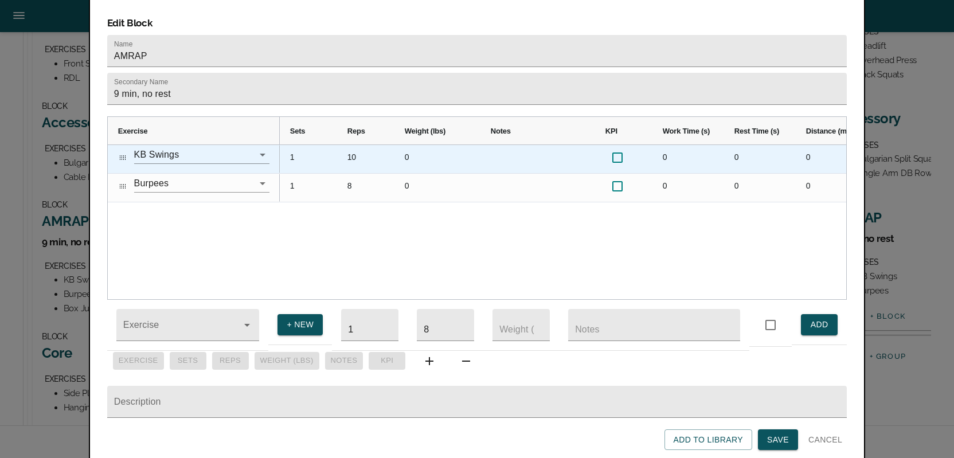
click at [407, 145] on div "0" at bounding box center [437, 159] width 86 height 28
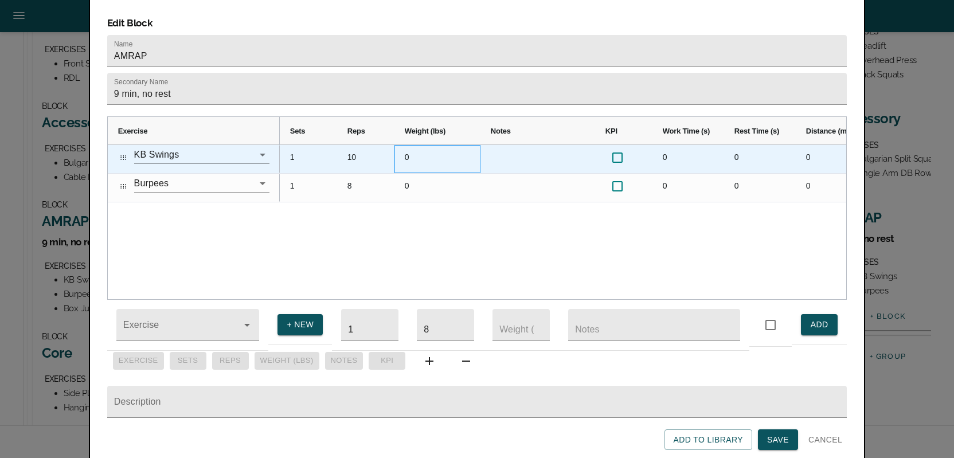
click at [407, 145] on div "0" at bounding box center [437, 159] width 86 height 28
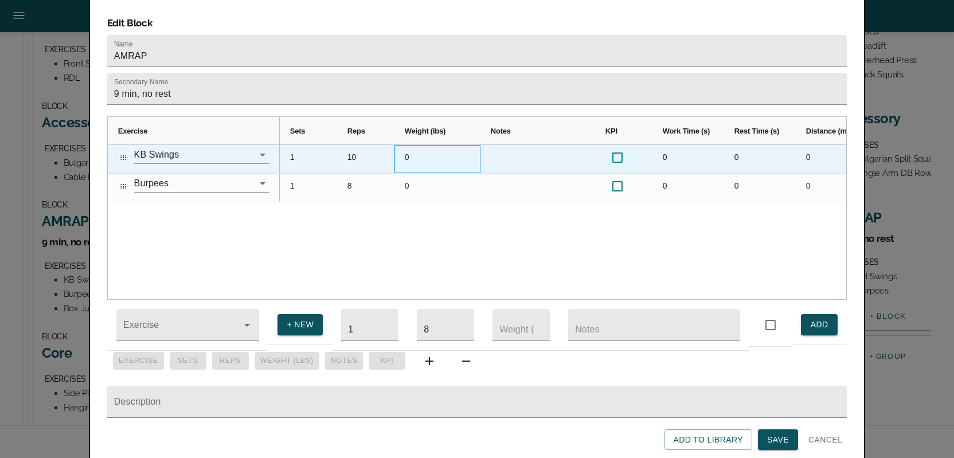
click at [410, 145] on div "0" at bounding box center [437, 159] width 86 height 28
click at [407, 145] on div "0" at bounding box center [437, 159] width 86 height 28
click at [406, 145] on div "0" at bounding box center [437, 159] width 86 height 28
click at [411, 145] on div "0" at bounding box center [437, 159] width 86 height 28
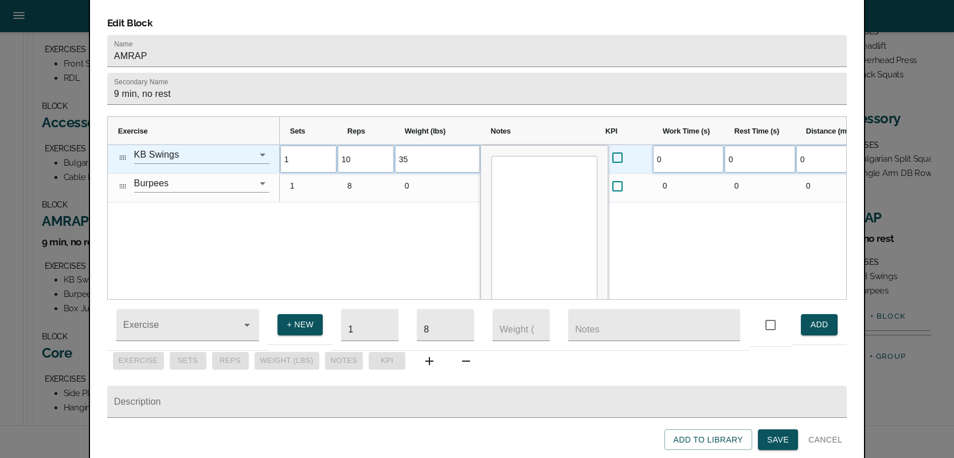
type input "35.2"
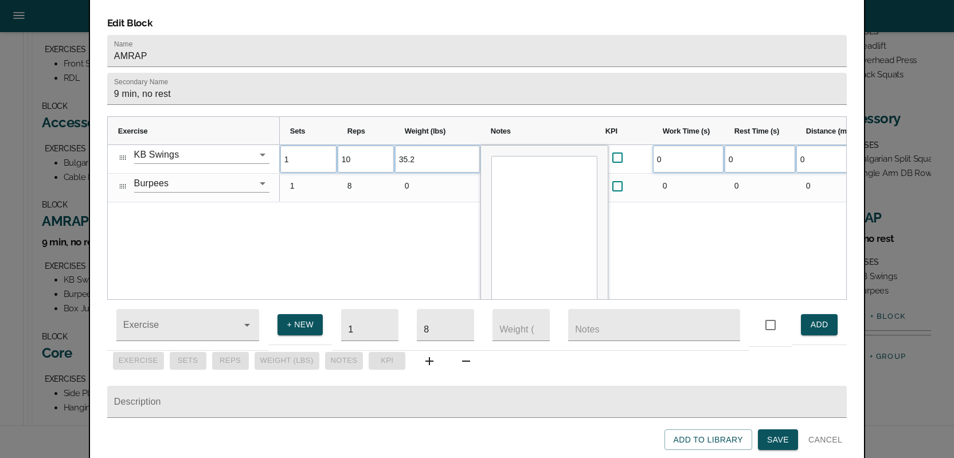
click at [336, 224] on div "1 10 35.2 0 0 0 0 0 1 8 0 0 0 0 0 0" at bounding box center [563, 222] width 566 height 154
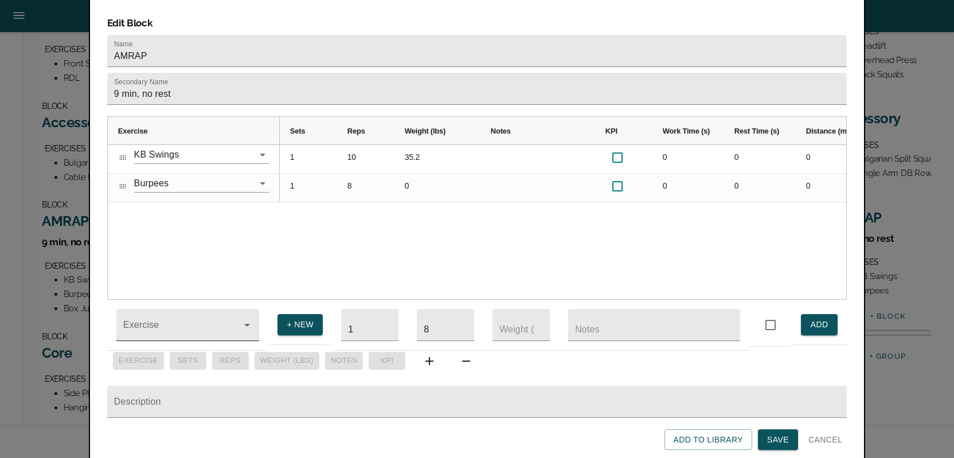
click at [172, 310] on div at bounding box center [187, 325] width 143 height 32
click at [164, 348] on li "DB Snatches" at bounding box center [187, 358] width 143 height 21
type input "DB Snatches"
click at [432, 316] on input "8" at bounding box center [445, 325] width 57 height 32
type input "10"
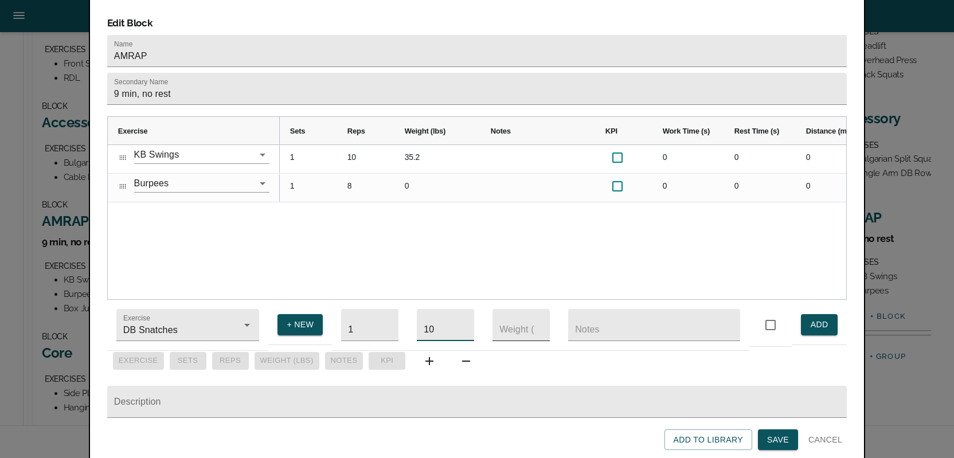
click at [510, 317] on input "number" at bounding box center [520, 325] width 57 height 32
type input "25"
click at [821, 323] on span "ADD" at bounding box center [819, 324] width 18 height 14
click at [171, 320] on input "DB Snatches" at bounding box center [171, 330] width 101 height 21
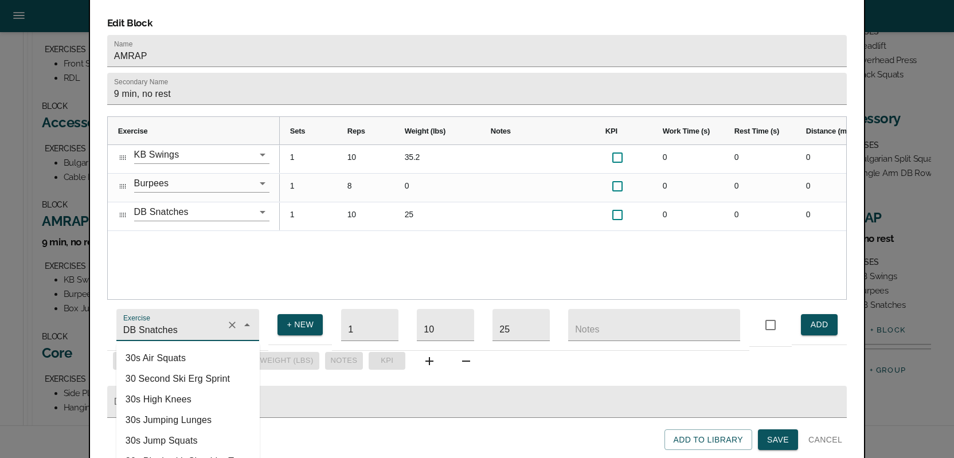
click at [171, 320] on input "DB Snatches" at bounding box center [171, 330] width 101 height 21
click at [158, 348] on li "Box Jumps" at bounding box center [187, 358] width 143 height 21
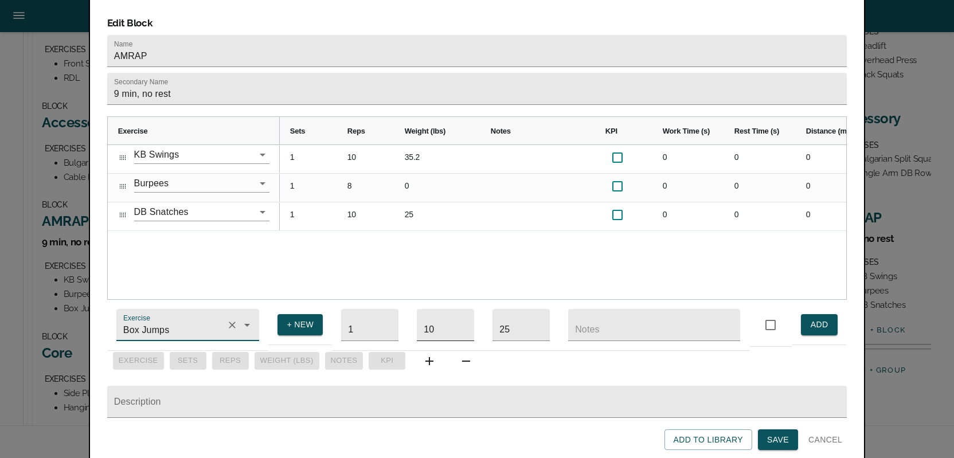
type input "Box Jumps"
click at [444, 321] on input "10" at bounding box center [445, 325] width 57 height 32
type input "1"
type input "8"
click at [513, 314] on input "25" at bounding box center [520, 325] width 57 height 32
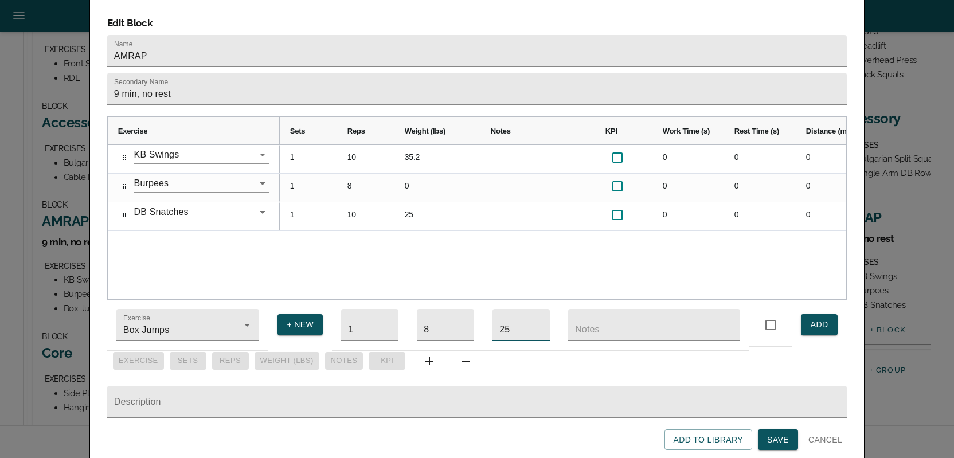
type input "2"
click at [817, 319] on span "ADD" at bounding box center [819, 324] width 18 height 14
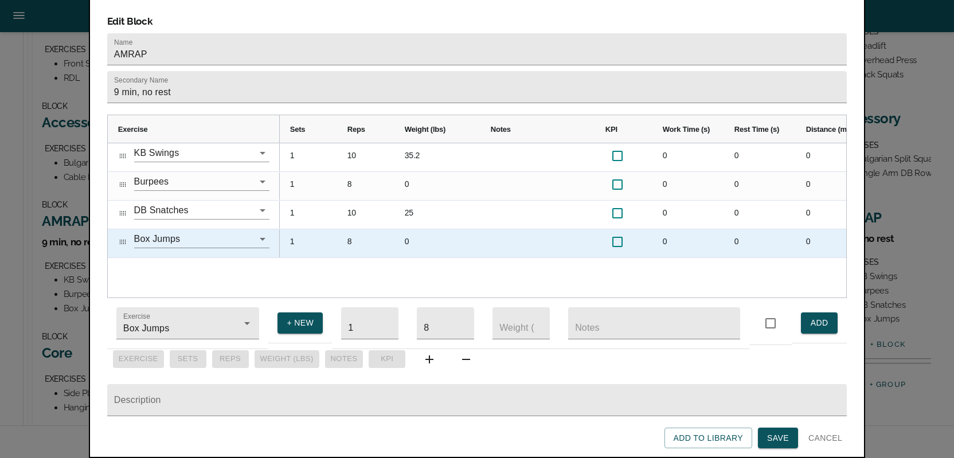
scroll to position [19, 0]
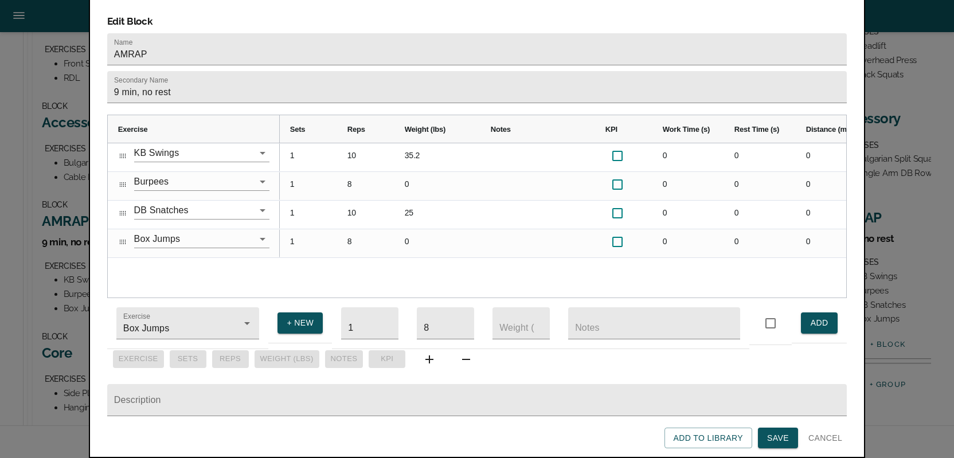
click at [780, 431] on span "Save" at bounding box center [778, 438] width 22 height 14
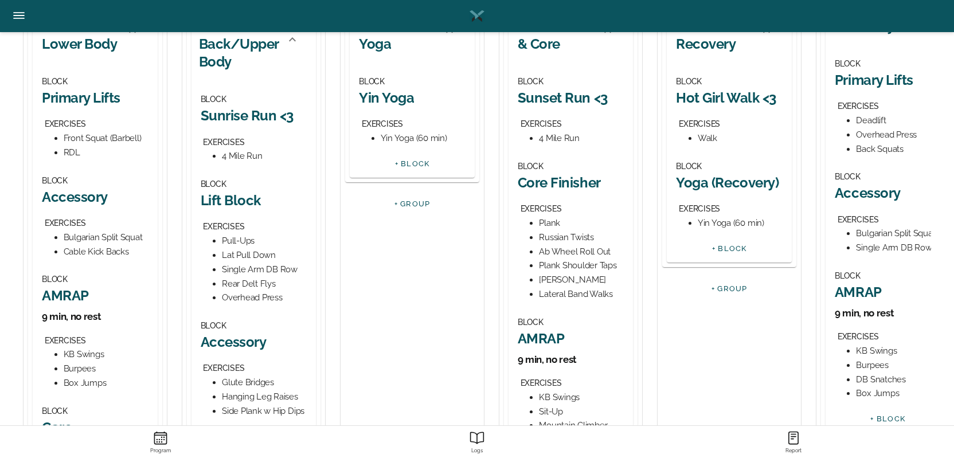
scroll to position [0, 0]
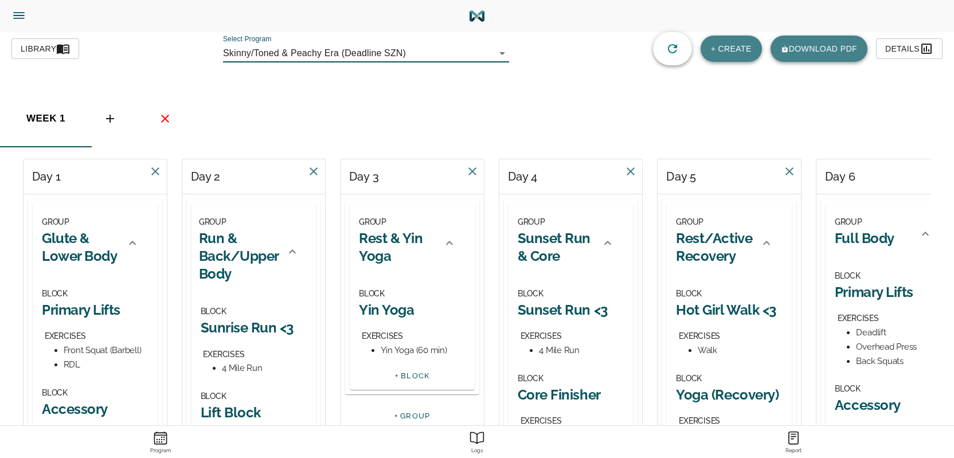
click at [312, 54] on body "alex jaimes Trainer Trainer Dashboard Program Builder Athlete Report One Rep Ma…" at bounding box center [477, 442] width 954 height 884
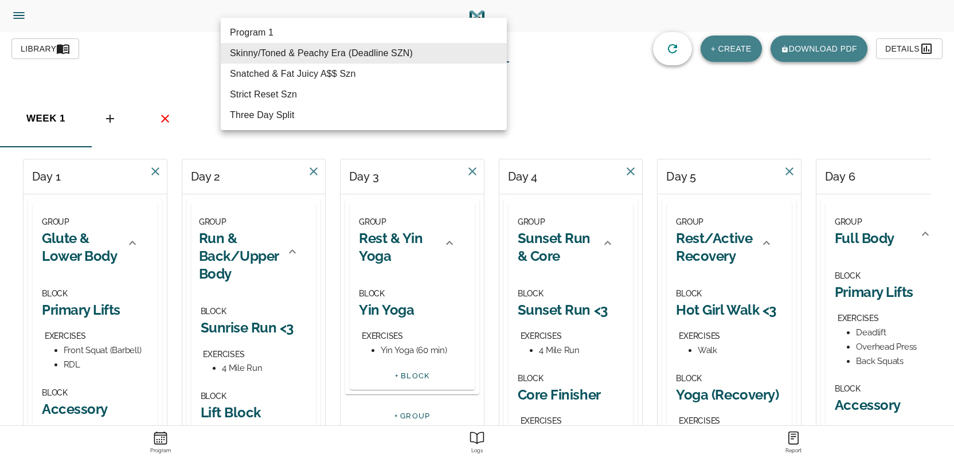
click at [312, 54] on li "Skinny/Toned & Peachy Era (Deadline SZN)" at bounding box center [364, 53] width 286 height 21
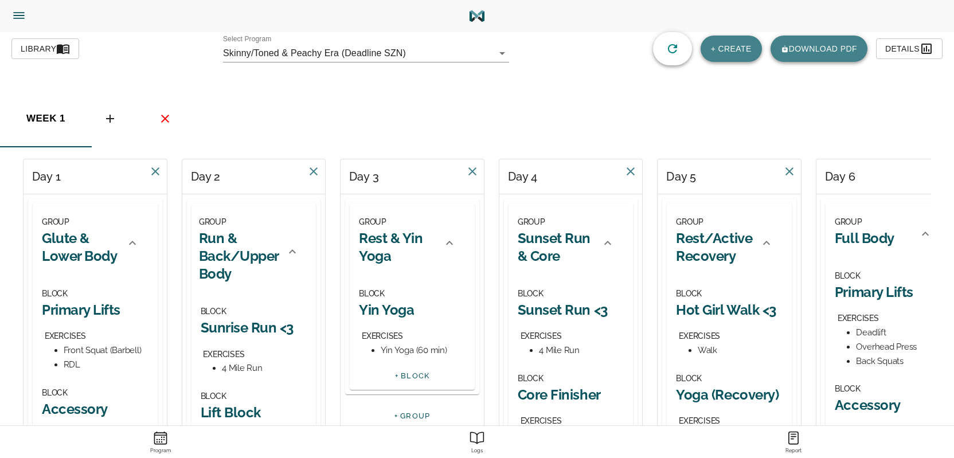
click at [17, 20] on icon "Menu" at bounding box center [18, 15] width 15 height 15
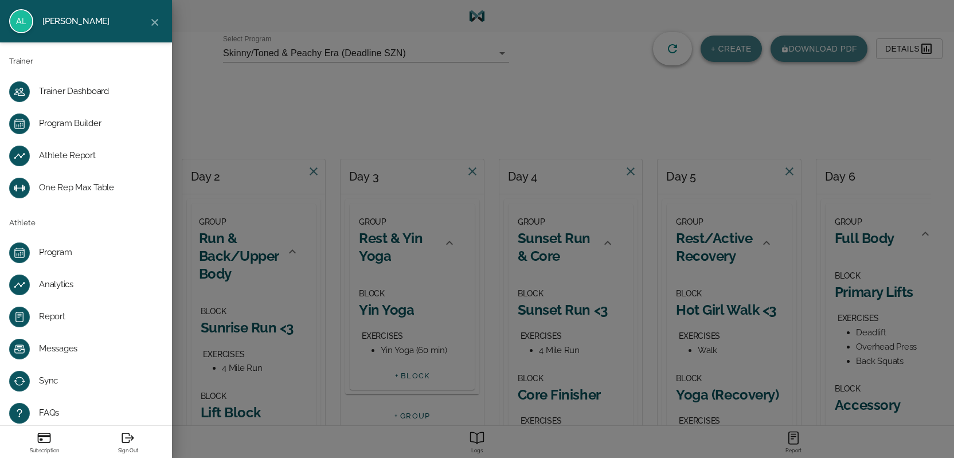
click at [76, 121] on div "Program Builder" at bounding box center [95, 123] width 112 height 11
click at [80, 93] on div "Trainer Dashboard" at bounding box center [95, 91] width 112 height 11
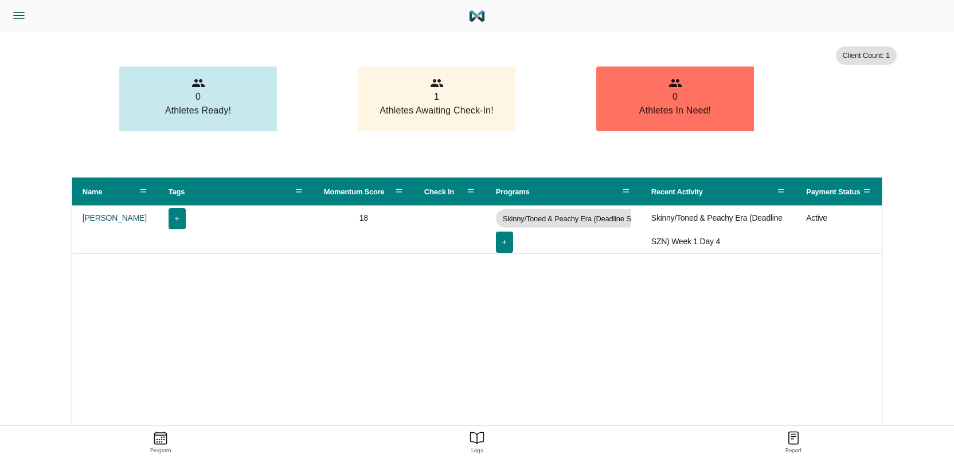
click at [19, 17] on icon "Menu" at bounding box center [18, 15] width 15 height 15
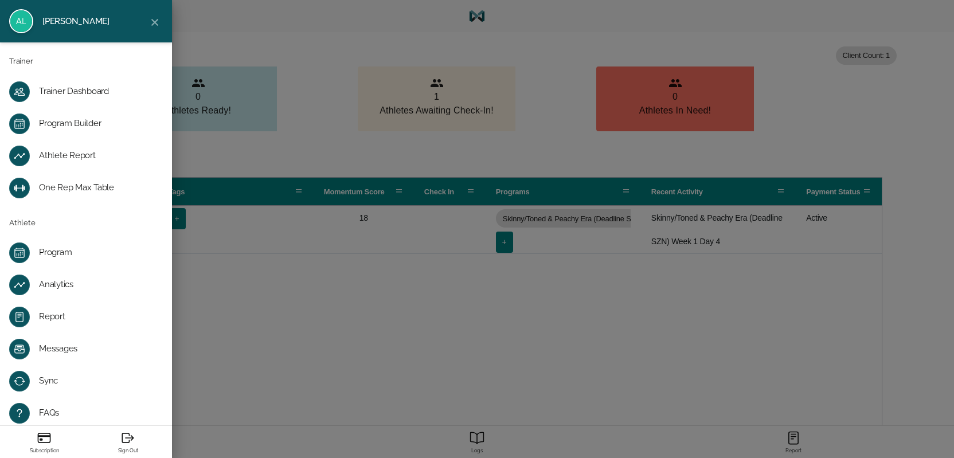
click at [62, 249] on div "Program" at bounding box center [95, 252] width 112 height 11
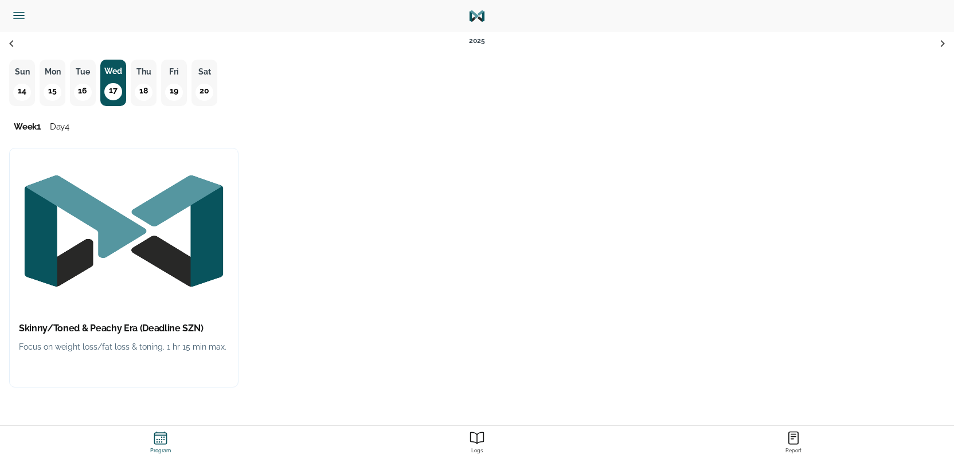
click at [126, 340] on p "Focus on weight loss/fat loss & toning. 1 hr 15 min max." at bounding box center [124, 347] width 210 height 14
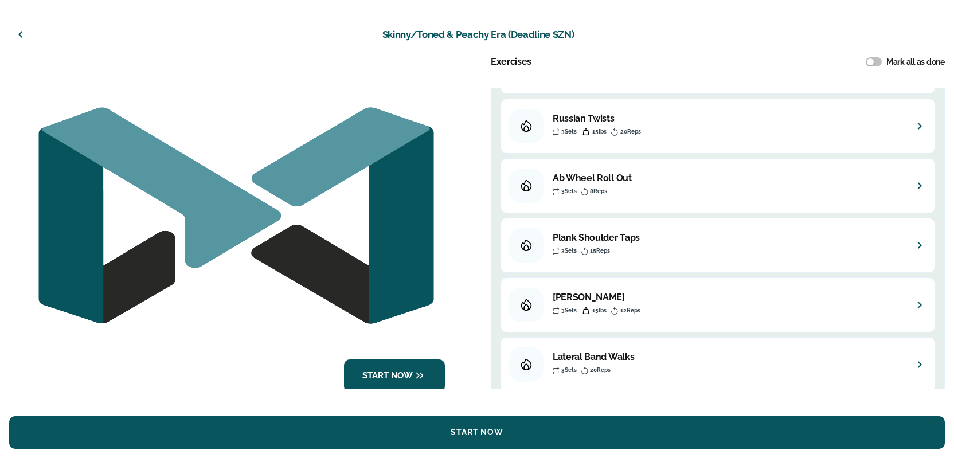
scroll to position [113, 0]
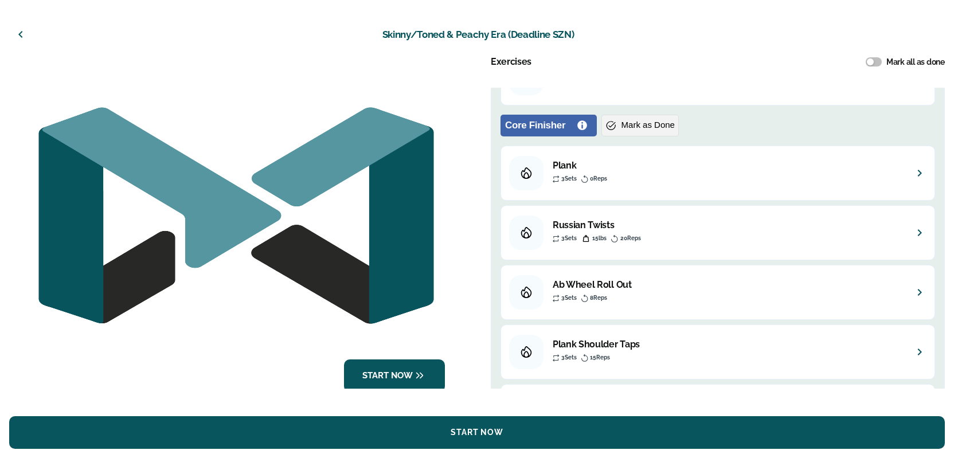
click at [26, 35] on icon "button" at bounding box center [21, 35] width 14 height 14
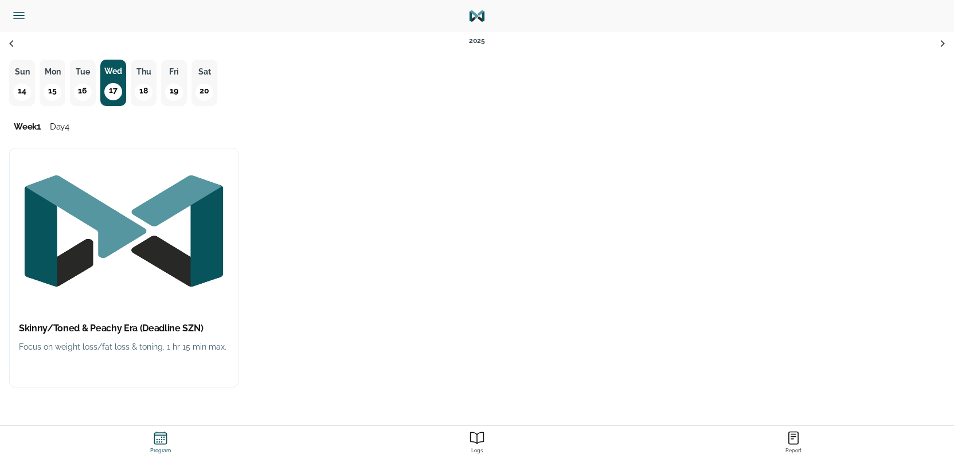
click at [112, 88] on p "17" at bounding box center [112, 91] width 17 height 17
click at [93, 305] on img "button" at bounding box center [124, 230] width 228 height 165
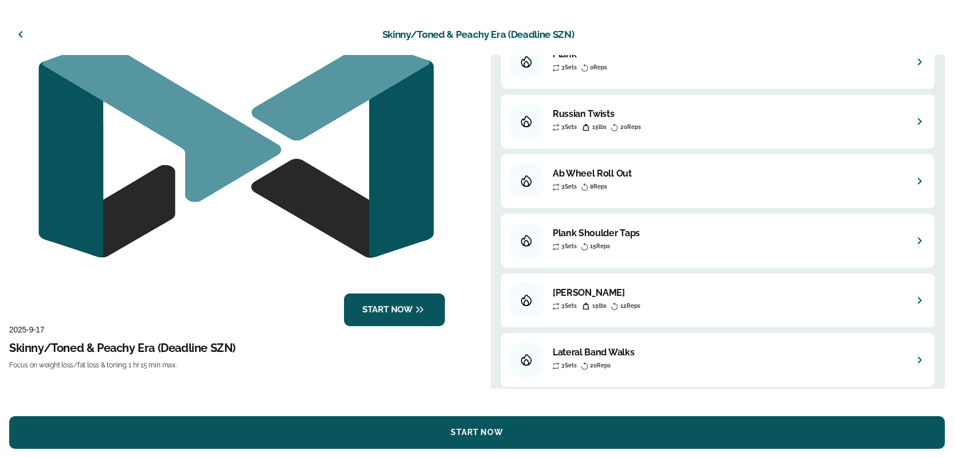
scroll to position [0, 0]
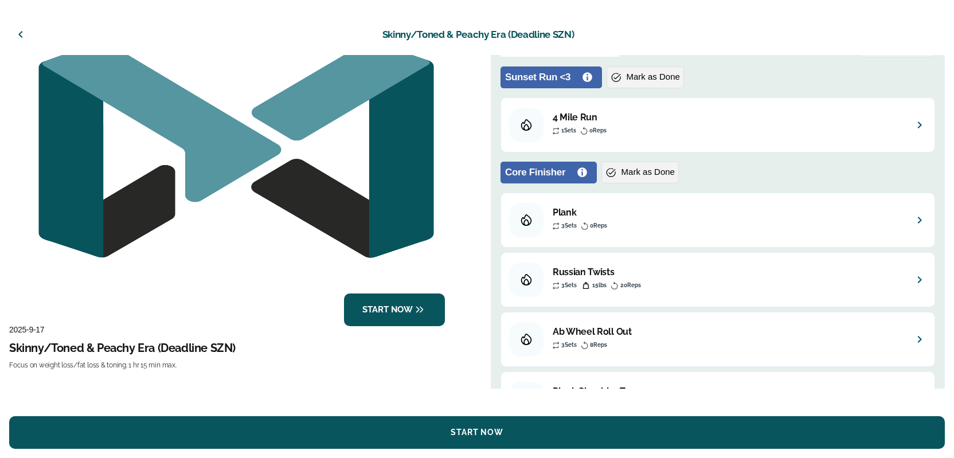
click at [633, 73] on span "Mark as Done" at bounding box center [652, 77] width 53 height 14
click at [645, 170] on span "Mark as Done" at bounding box center [647, 172] width 53 height 14
click at [19, 34] on icon "button" at bounding box center [21, 35] width 14 height 14
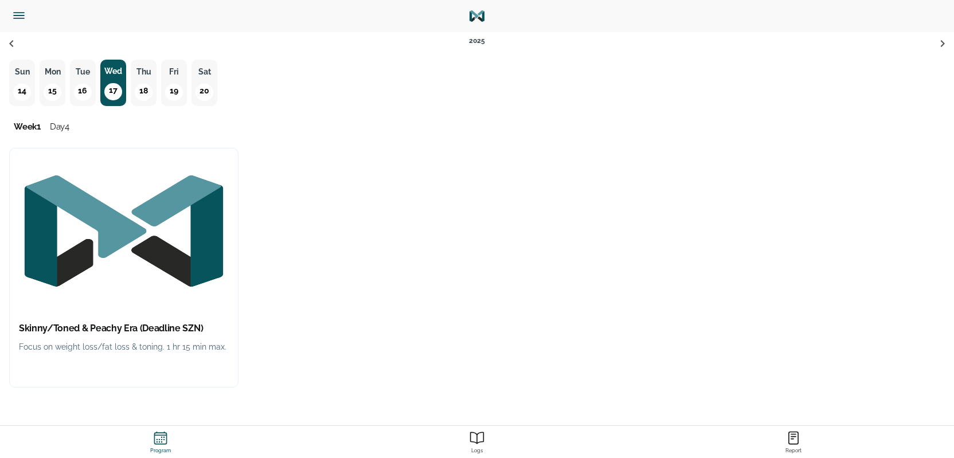
click at [75, 81] on button "Tue 16" at bounding box center [83, 83] width 26 height 46
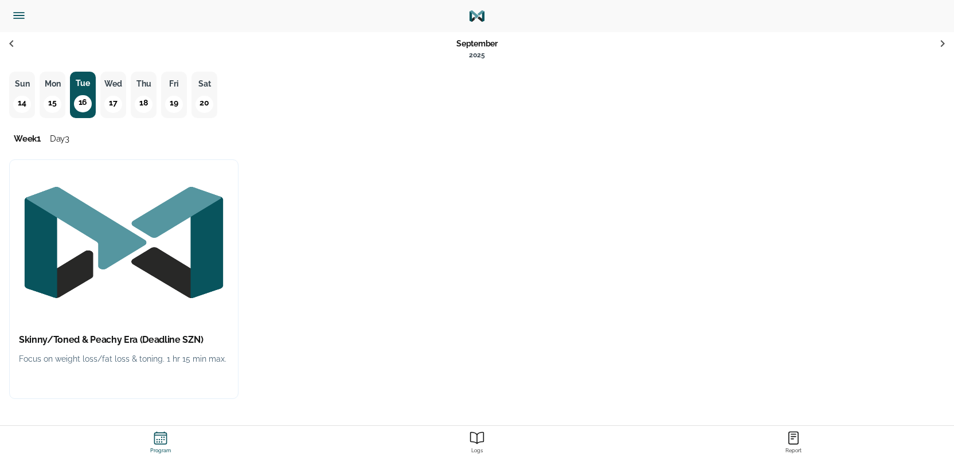
click at [142, 99] on p "18" at bounding box center [143, 104] width 17 height 17
click at [138, 287] on img "button" at bounding box center [124, 242] width 228 height 165
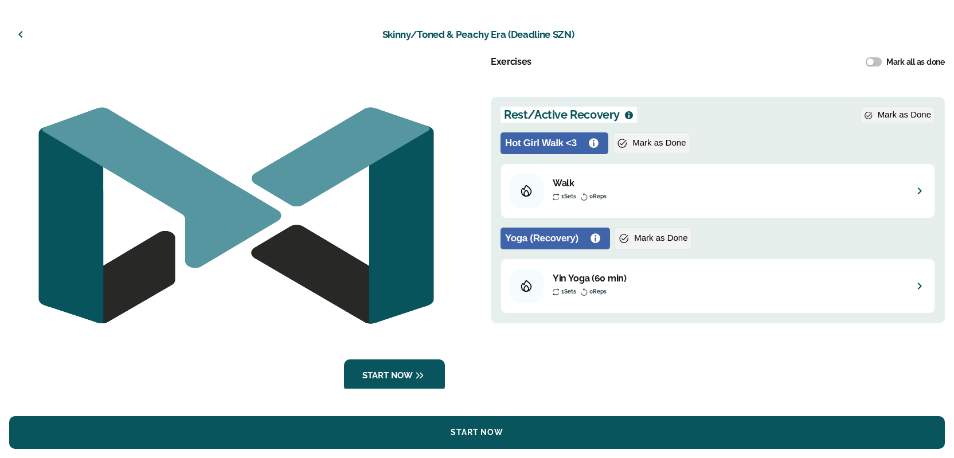
click at [14, 30] on icon "button" at bounding box center [21, 35] width 14 height 14
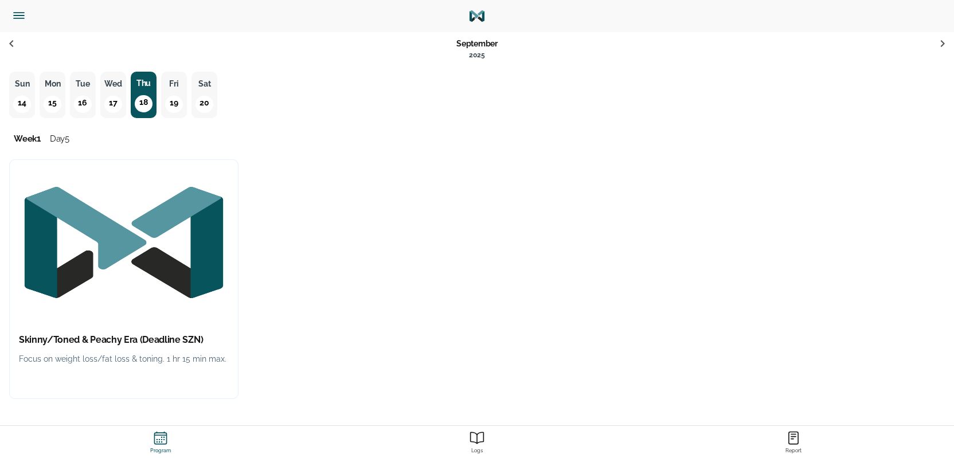
click at [170, 88] on p "Fri" at bounding box center [173, 84] width 19 height 14
click at [207, 87] on p "Sat" at bounding box center [204, 84] width 19 height 14
click at [163, 187] on img "button" at bounding box center [124, 242] width 228 height 165
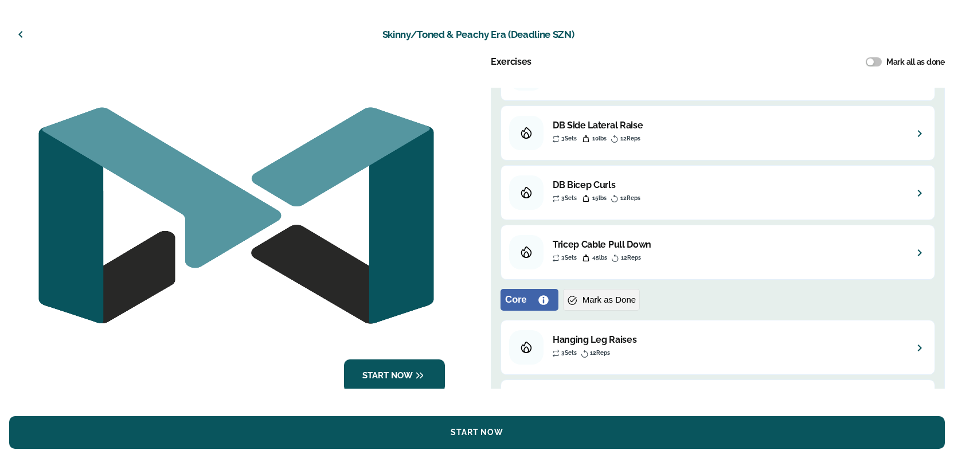
click at [23, 28] on icon "button" at bounding box center [21, 35] width 14 height 14
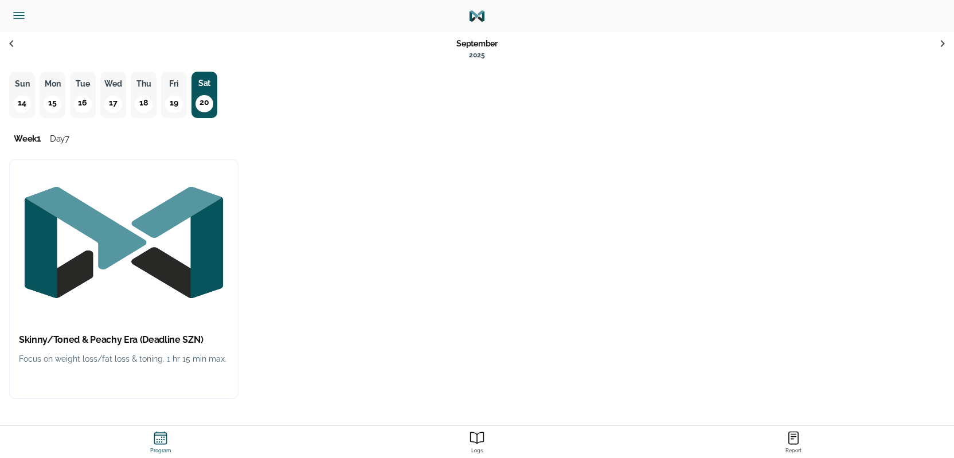
click at [21, 23] on button "button" at bounding box center [28, 16] width 46 height 32
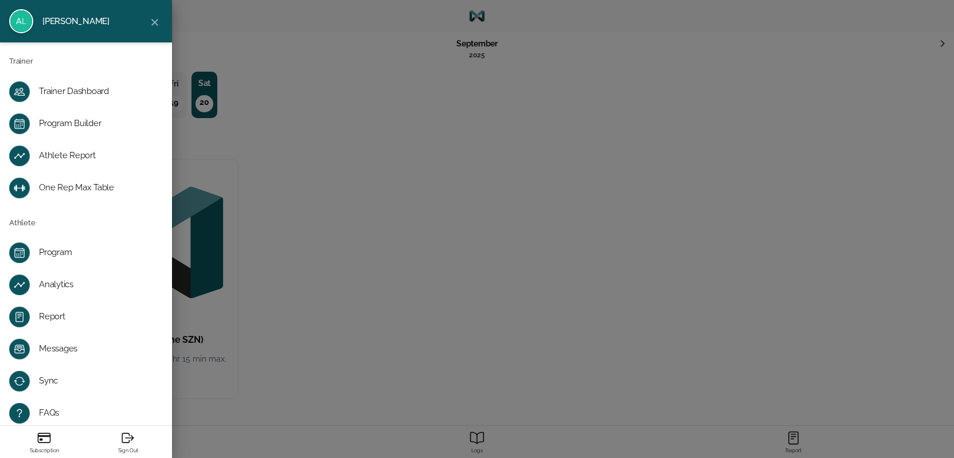
click at [67, 259] on link "Program" at bounding box center [86, 253] width 172 height 32
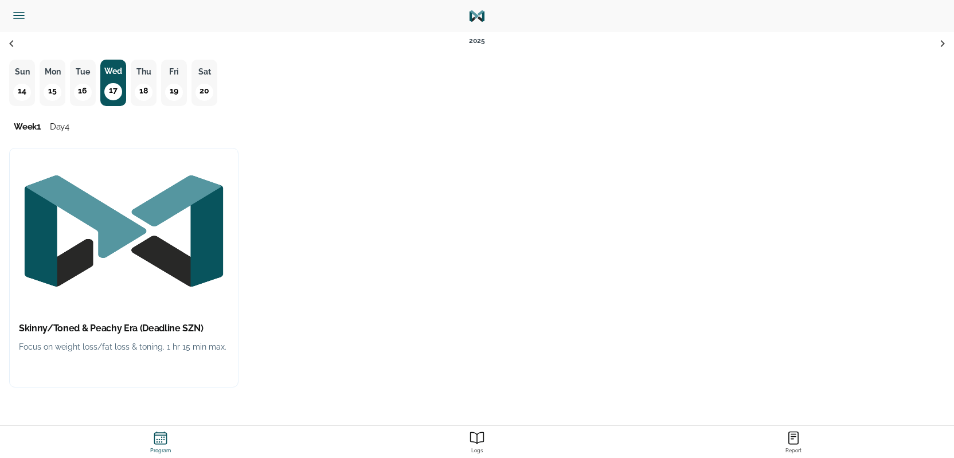
click at [101, 242] on img "button" at bounding box center [124, 230] width 228 height 165
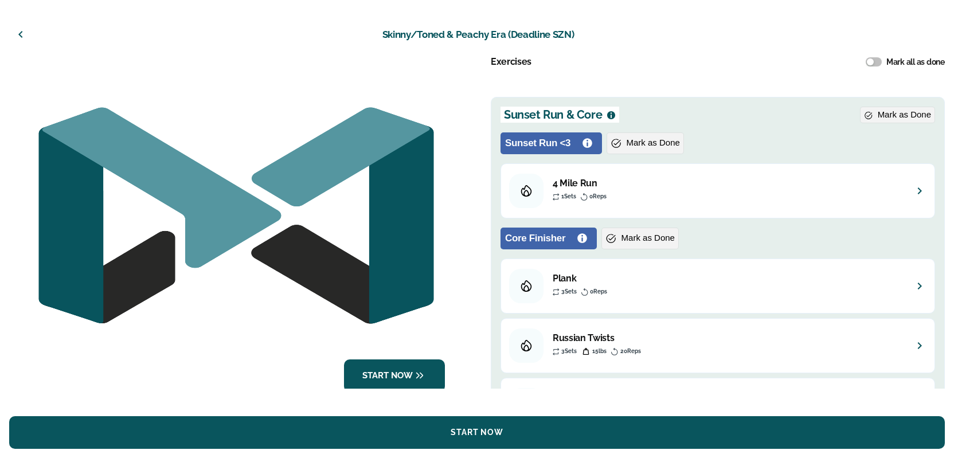
scroll to position [66, 0]
